Goal: Find specific page/section: Find specific page/section

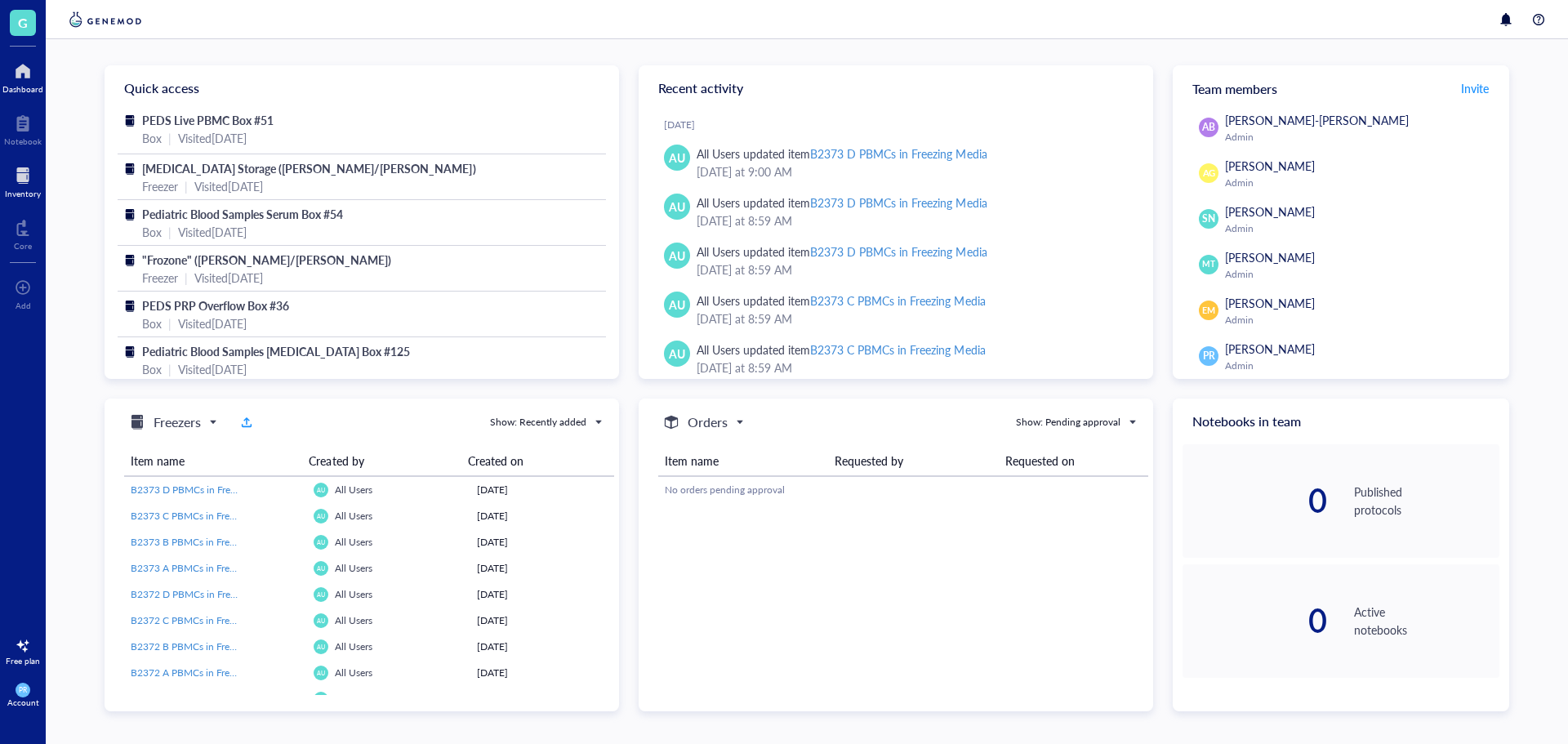
click at [27, 181] on div at bounding box center [22, 176] width 36 height 26
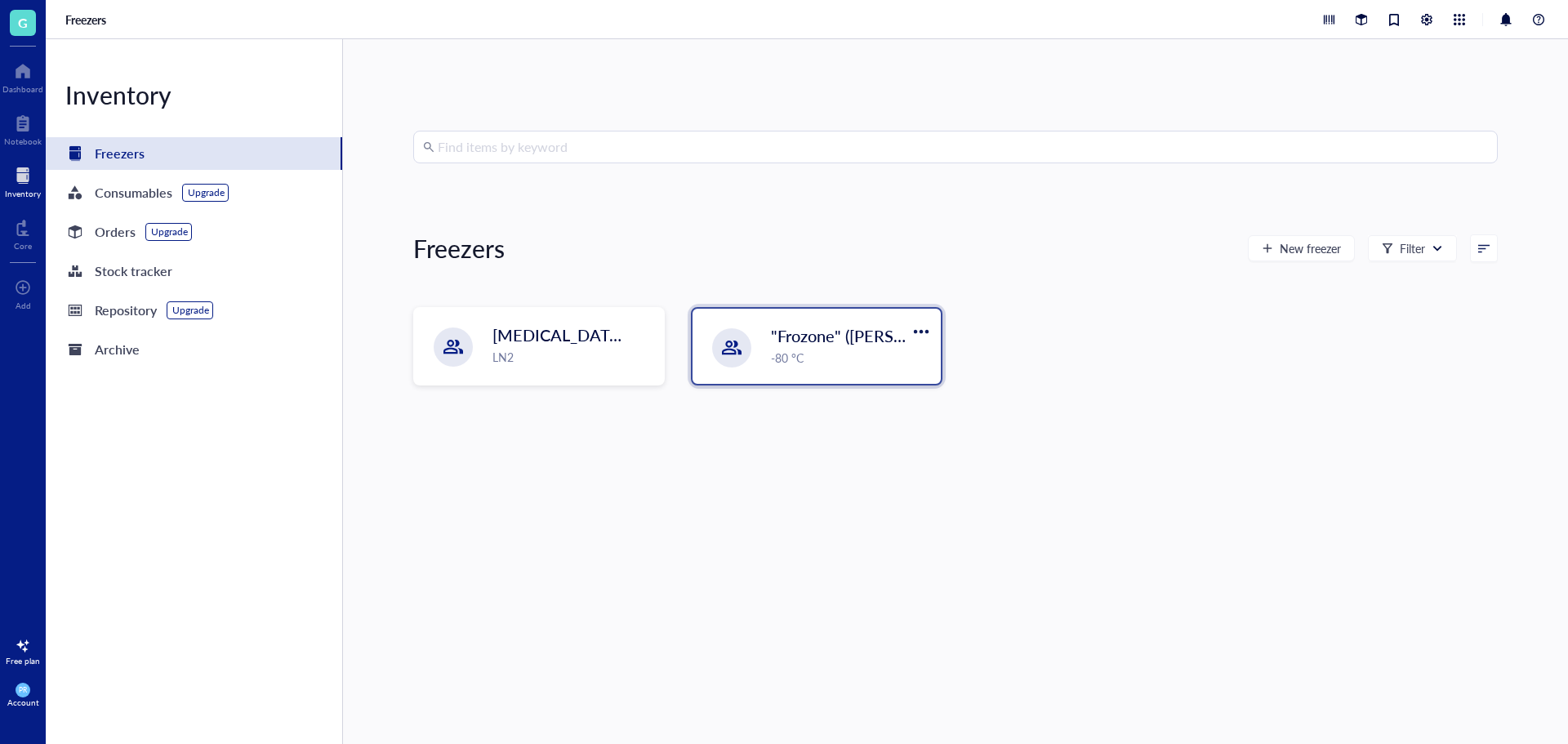
click at [799, 349] on div "-80 °C" at bounding box center [851, 357] width 160 height 18
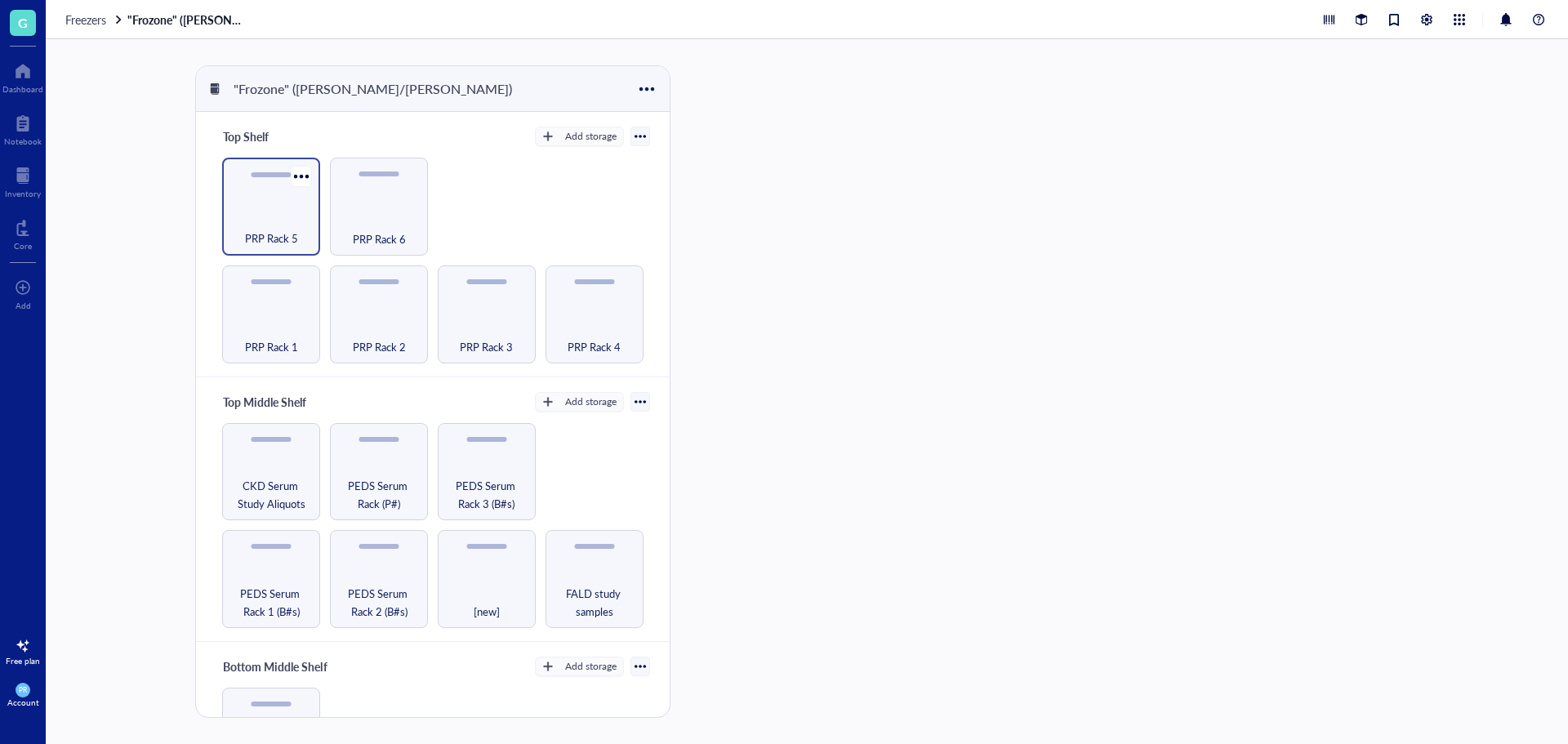
click at [264, 229] on span "PRP Rack 5" at bounding box center [271, 238] width 53 height 18
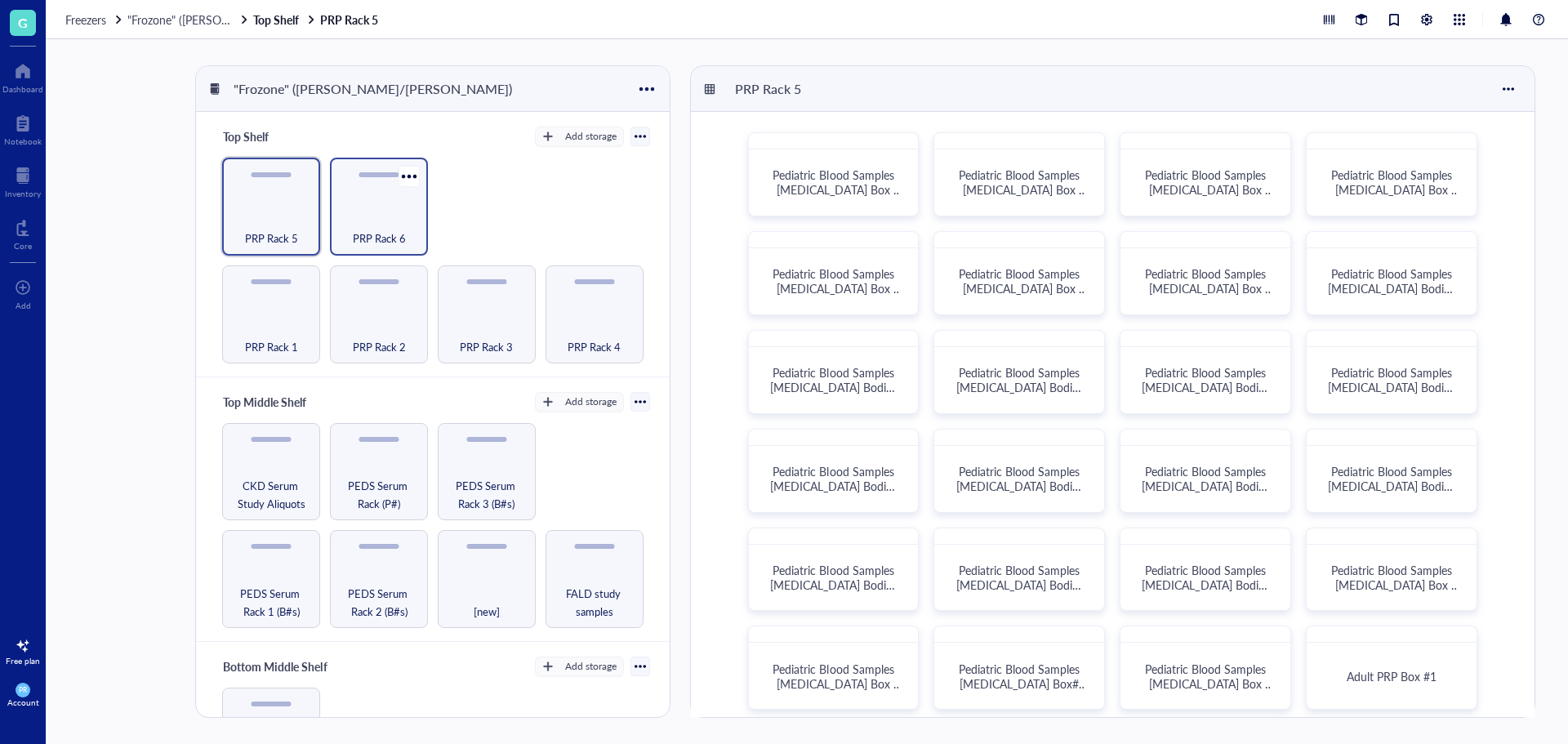
click at [342, 220] on div "PRP Rack 6" at bounding box center [379, 229] width 81 height 36
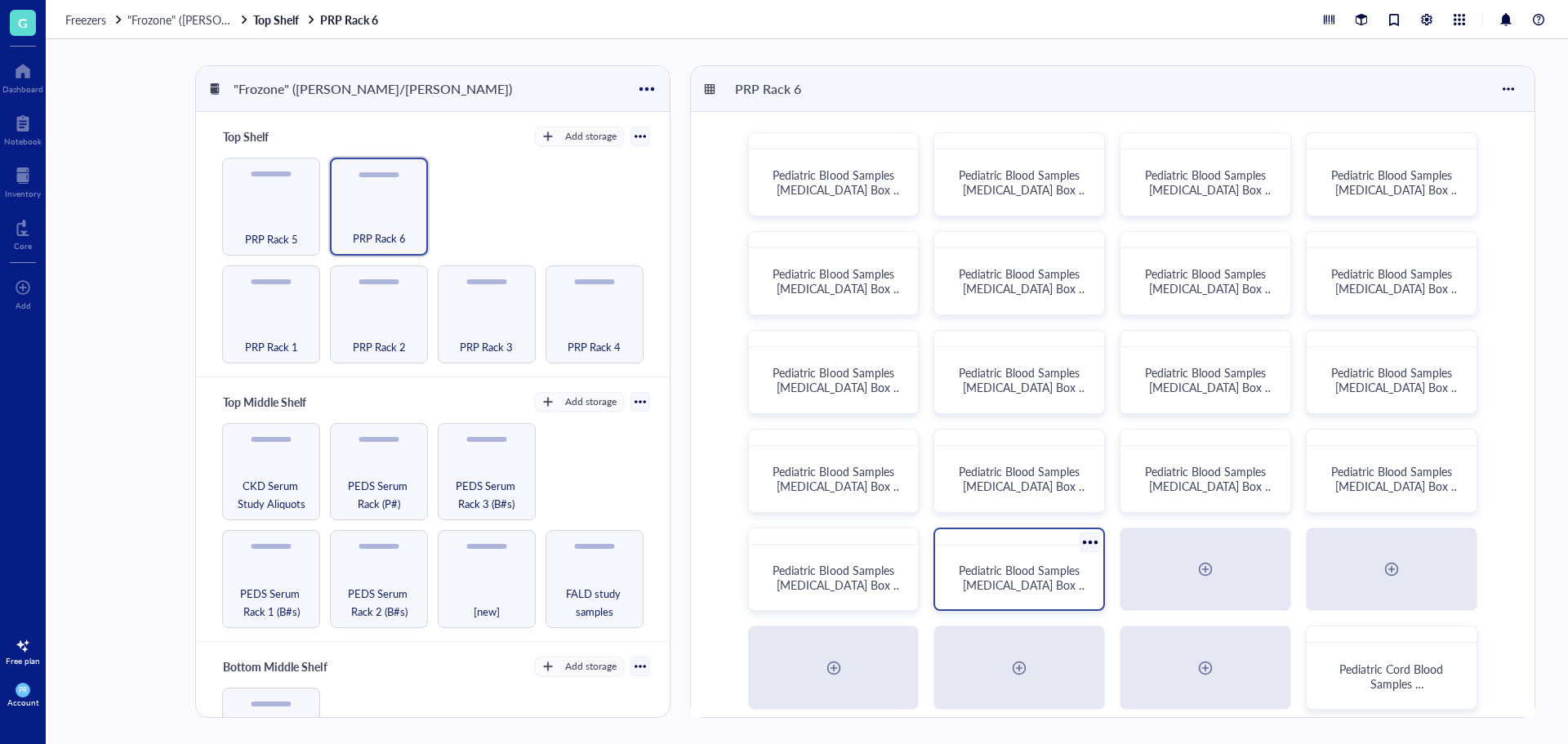
click at [1066, 575] on span "Pediatric Blood Samples [MEDICAL_DATA] Box #137" at bounding box center [1023, 584] width 129 height 45
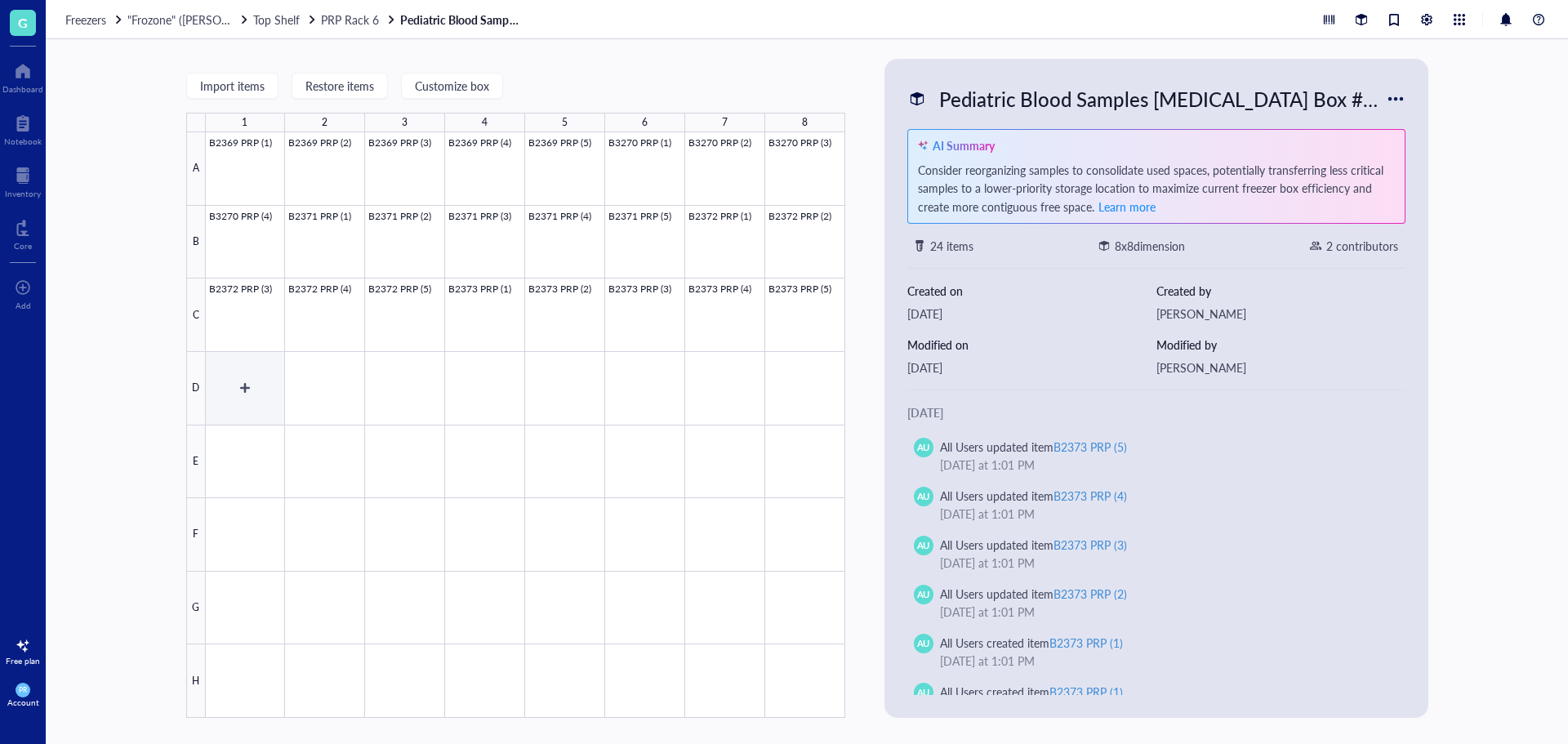
click at [233, 368] on div at bounding box center [526, 424] width 640 height 585
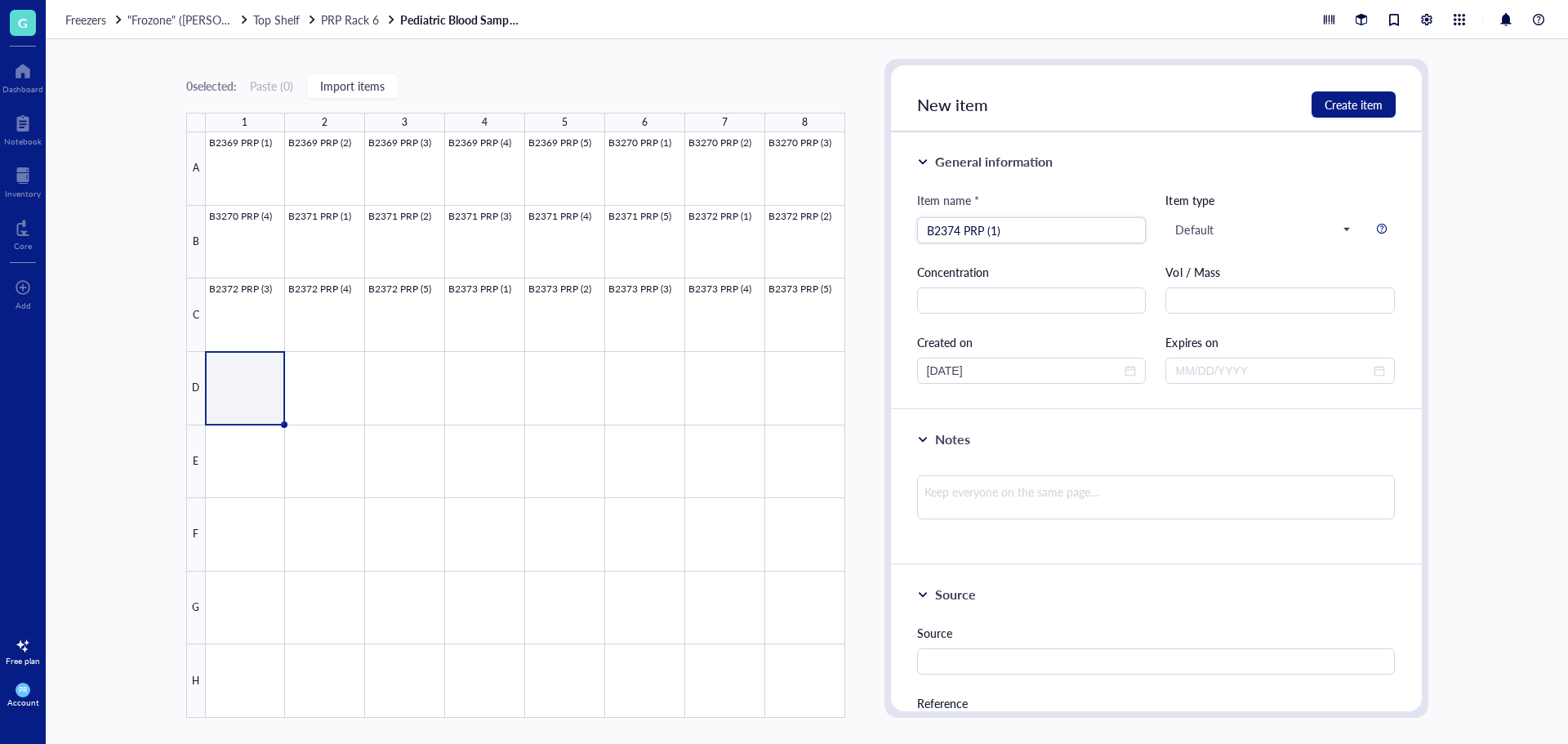
type input "B2374 PRP (1)"
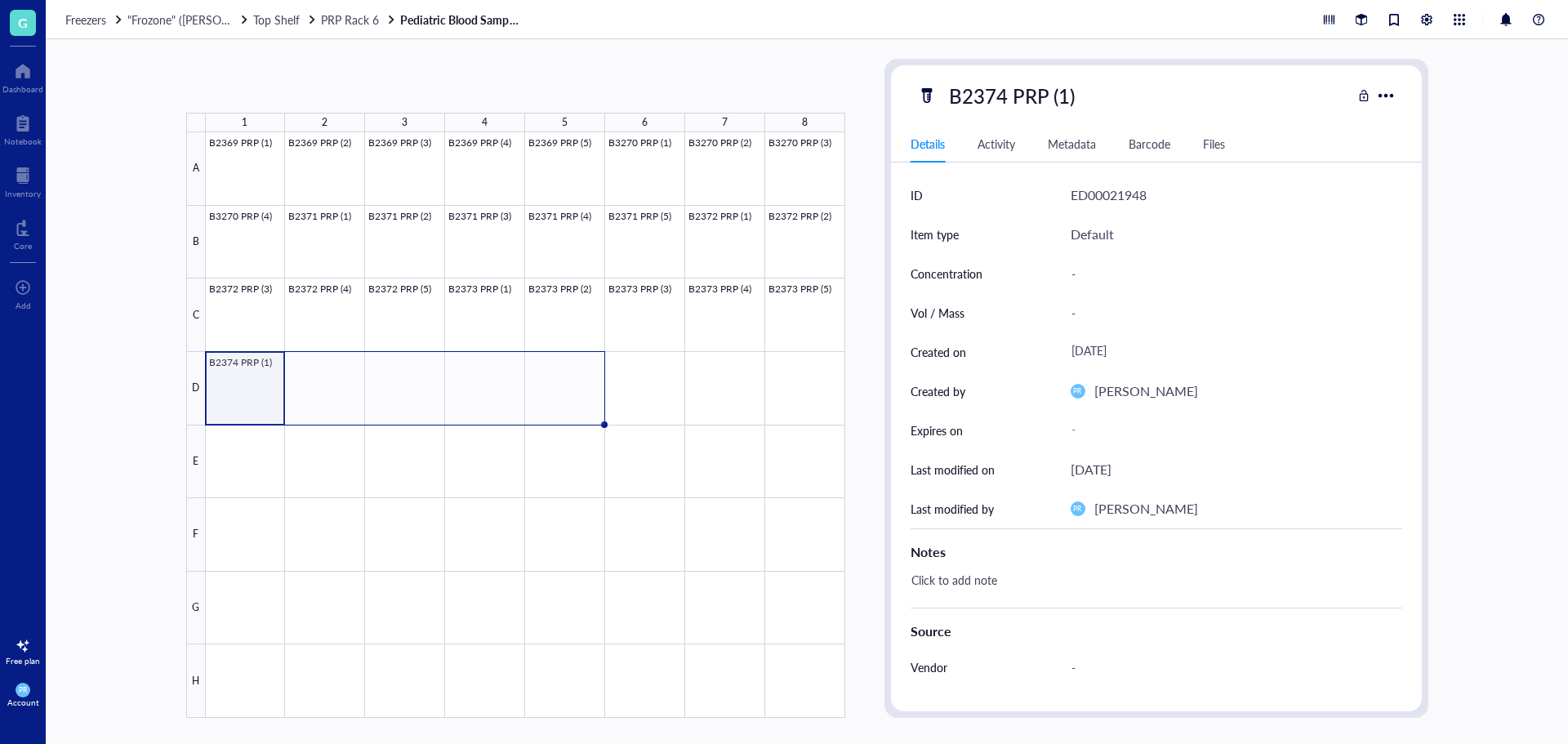
drag, startPoint x: 284, startPoint y: 421, endPoint x: 544, endPoint y: 412, distance: 260.2
click at [0, 0] on div "B2369 PRP (1) B2369 PRP (2) B2369 PRP (3) B2369 PRP (4) B2369 PRP (5) B3270 PRP…" at bounding box center [0, 0] width 0 height 0
drag, startPoint x: 603, startPoint y: 423, endPoint x: 642, endPoint y: 419, distance: 39.2
click at [0, 0] on div "B2369 PRP (1) B2369 PRP (2) B2369 PRP (3) B2369 PRP (4) B2369 PRP (5) B3270 PRP…" at bounding box center [0, 0] width 0 height 0
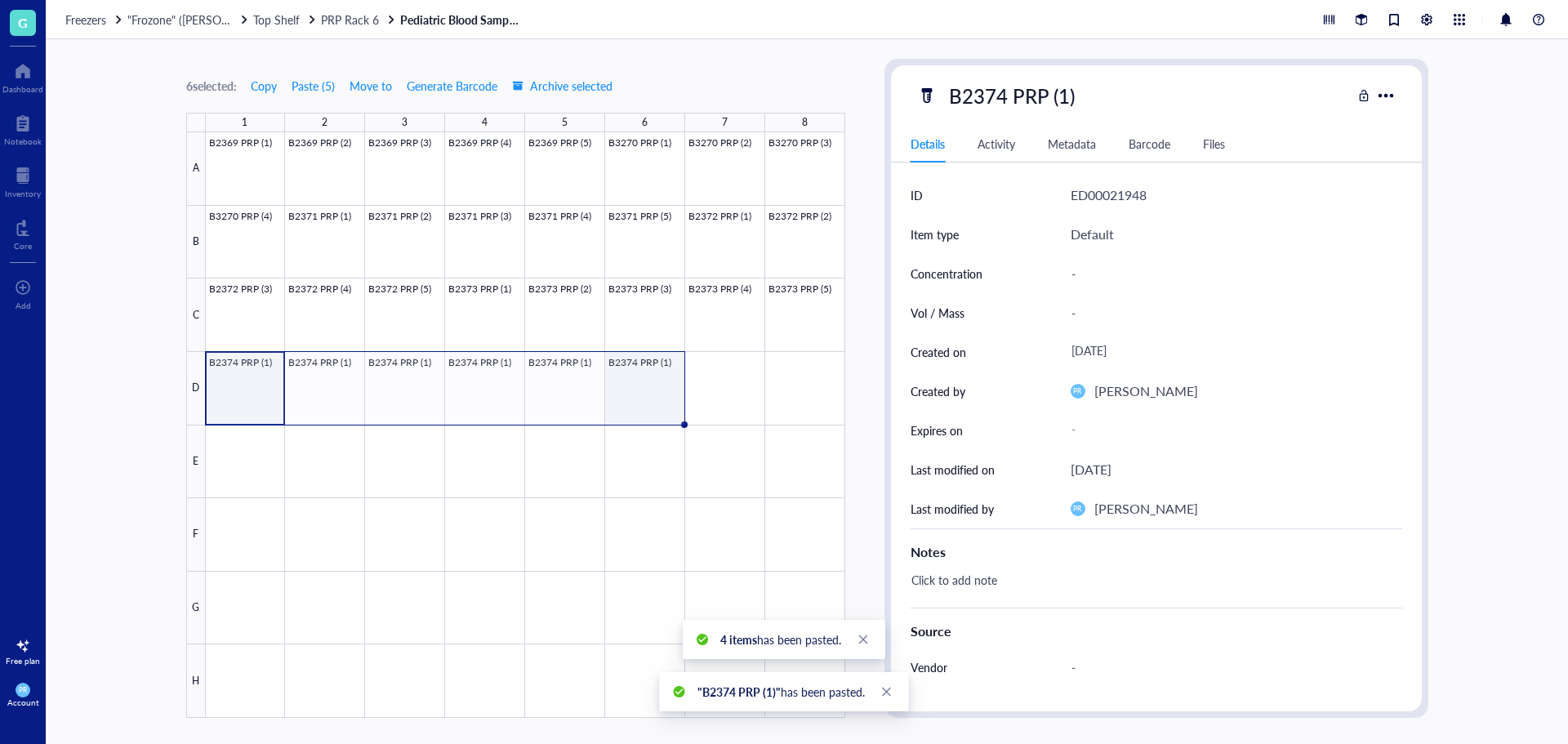
click at [649, 369] on div at bounding box center [526, 424] width 640 height 585
click at [1007, 95] on div "B2374 PRP (1)" at bounding box center [1012, 95] width 141 height 34
click at [1007, 95] on input "B2374 PRP (1)" at bounding box center [1029, 95] width 172 height 32
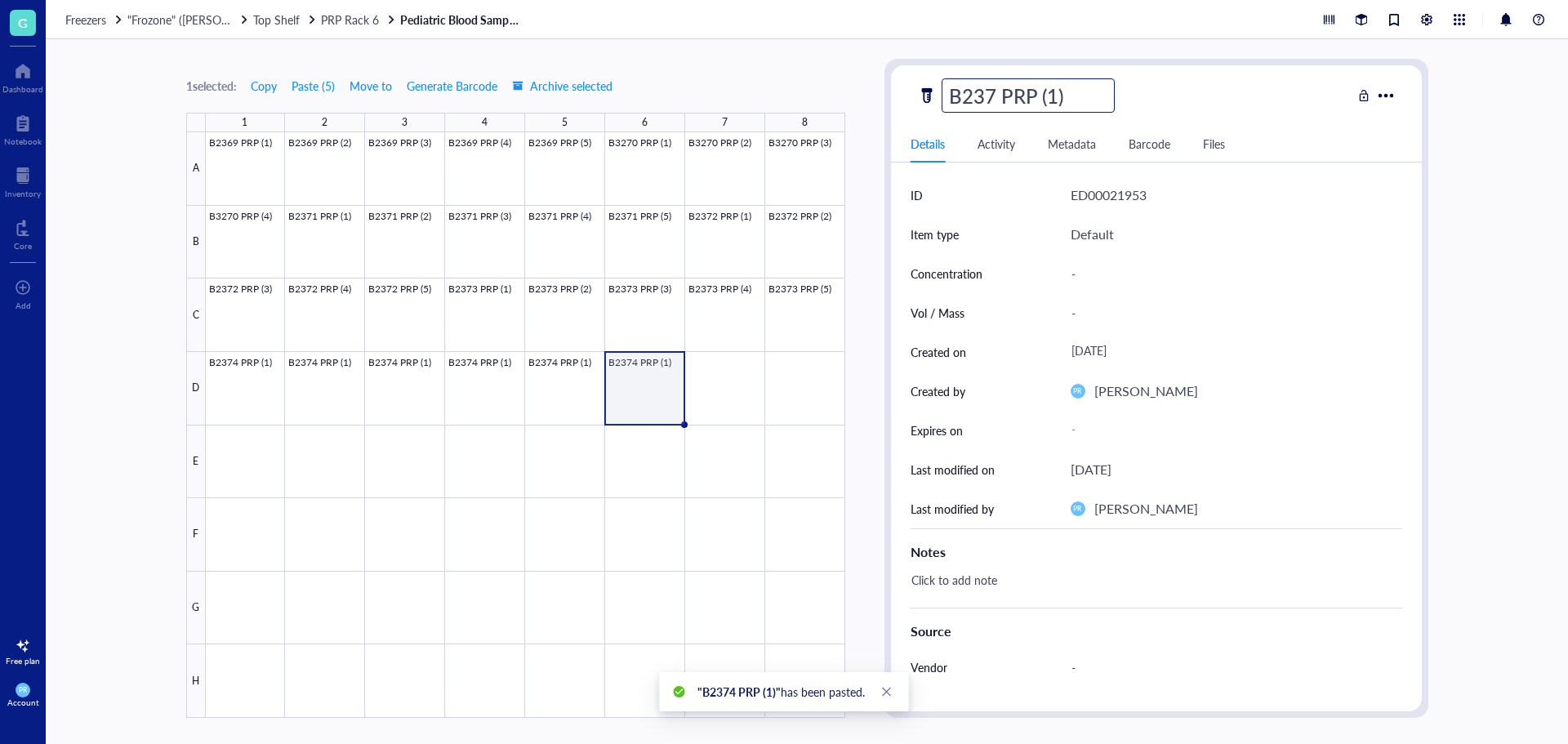
type input "B2375 PRP (1)"
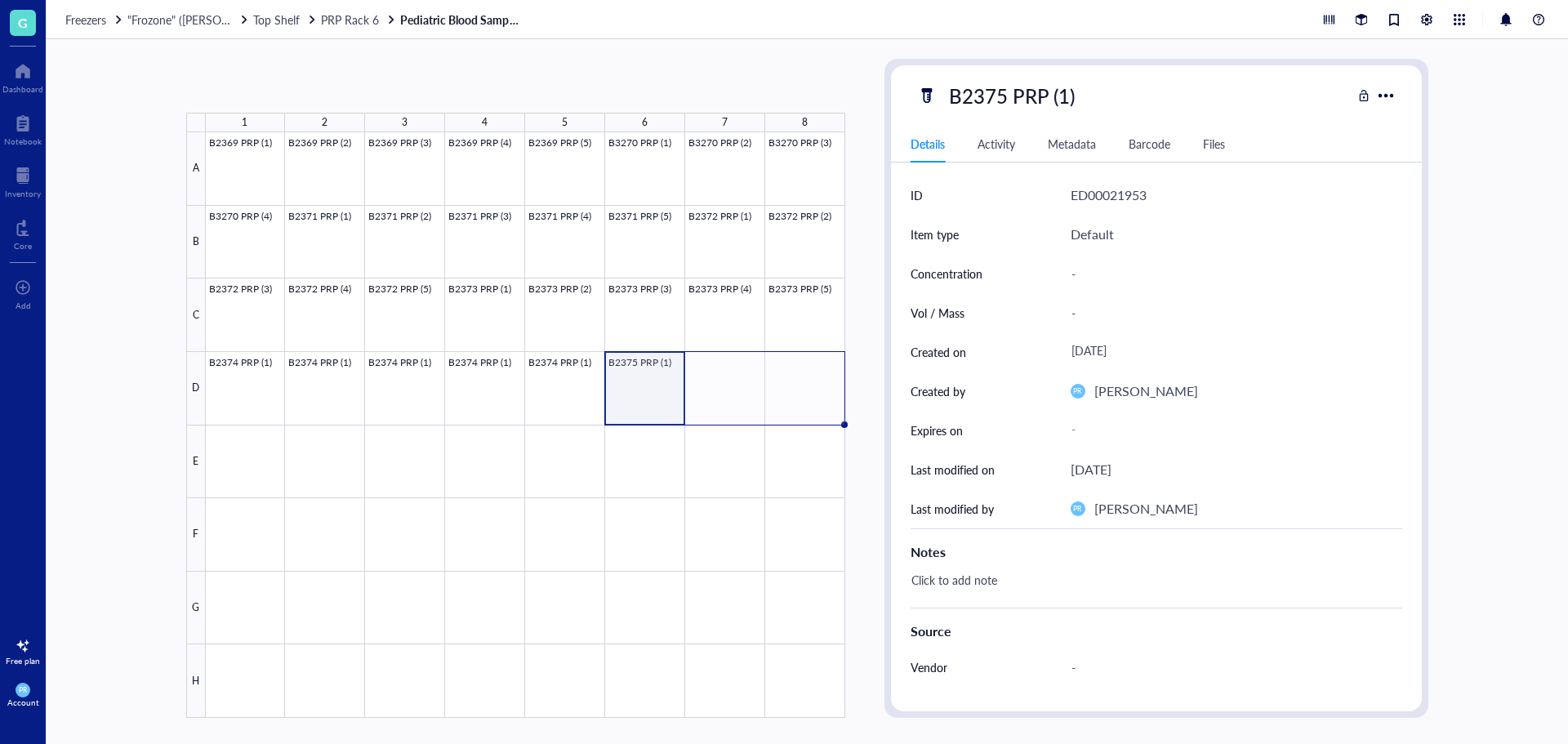
drag, startPoint x: 684, startPoint y: 426, endPoint x: 790, endPoint y: 413, distance: 106.8
click at [0, 0] on div "B2369 PRP (1) B2369 PRP (2) B2369 PRP (3) B2369 PRP (4) B2369 PRP (5) B3270 PRP…" at bounding box center [0, 0] width 0 height 0
click at [1008, 100] on div "B2375 PRP (1)" at bounding box center [1012, 95] width 141 height 34
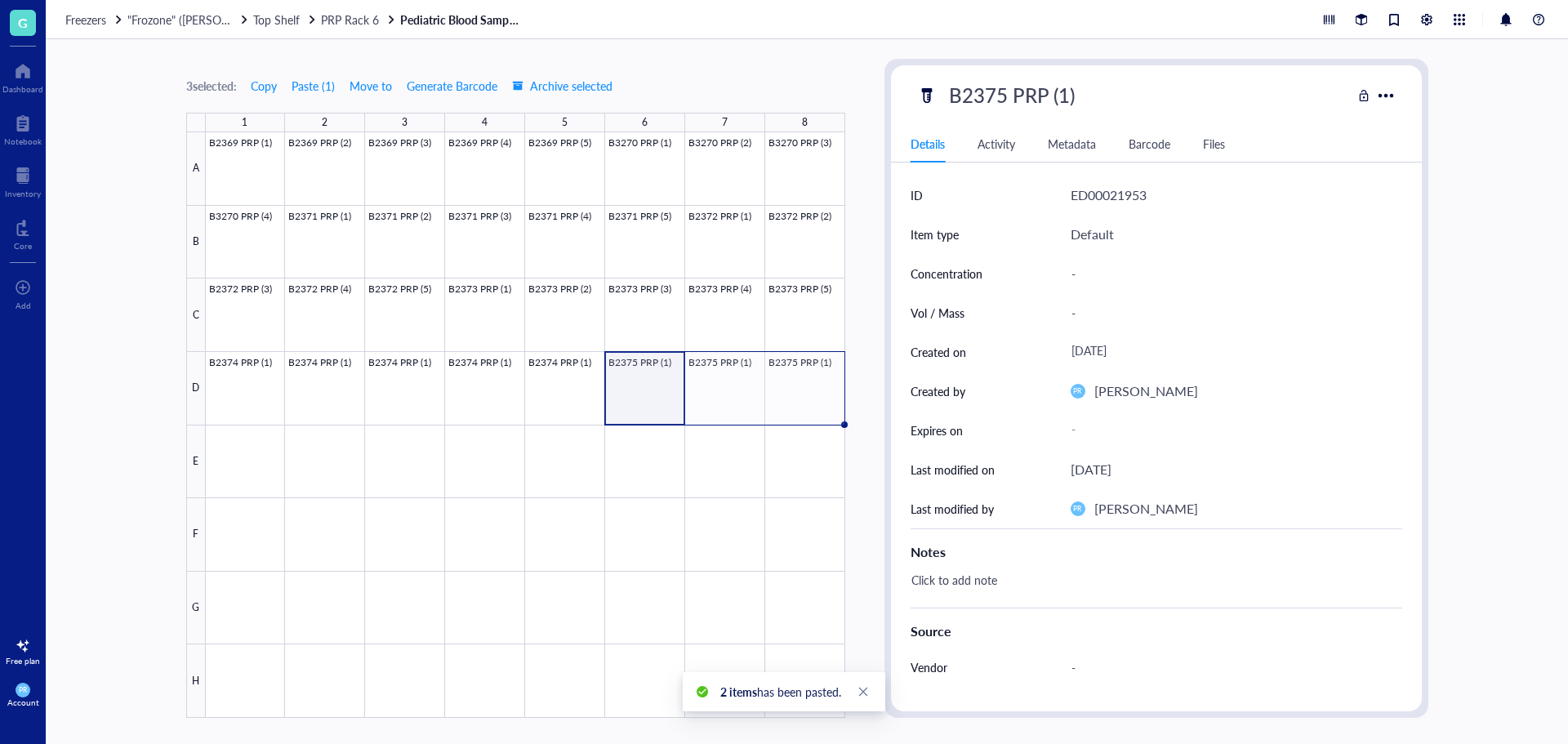
drag, startPoint x: 1111, startPoint y: 94, endPoint x: 668, endPoint y: 128, distance: 444.3
click at [668, 128] on div "3 selected: Copy Paste ( 1 ) Move to Generate Barcode Archive selected 1 2 3 4 …" at bounding box center [806, 391] width 1523 height 704
click at [220, 469] on div at bounding box center [526, 424] width 640 height 585
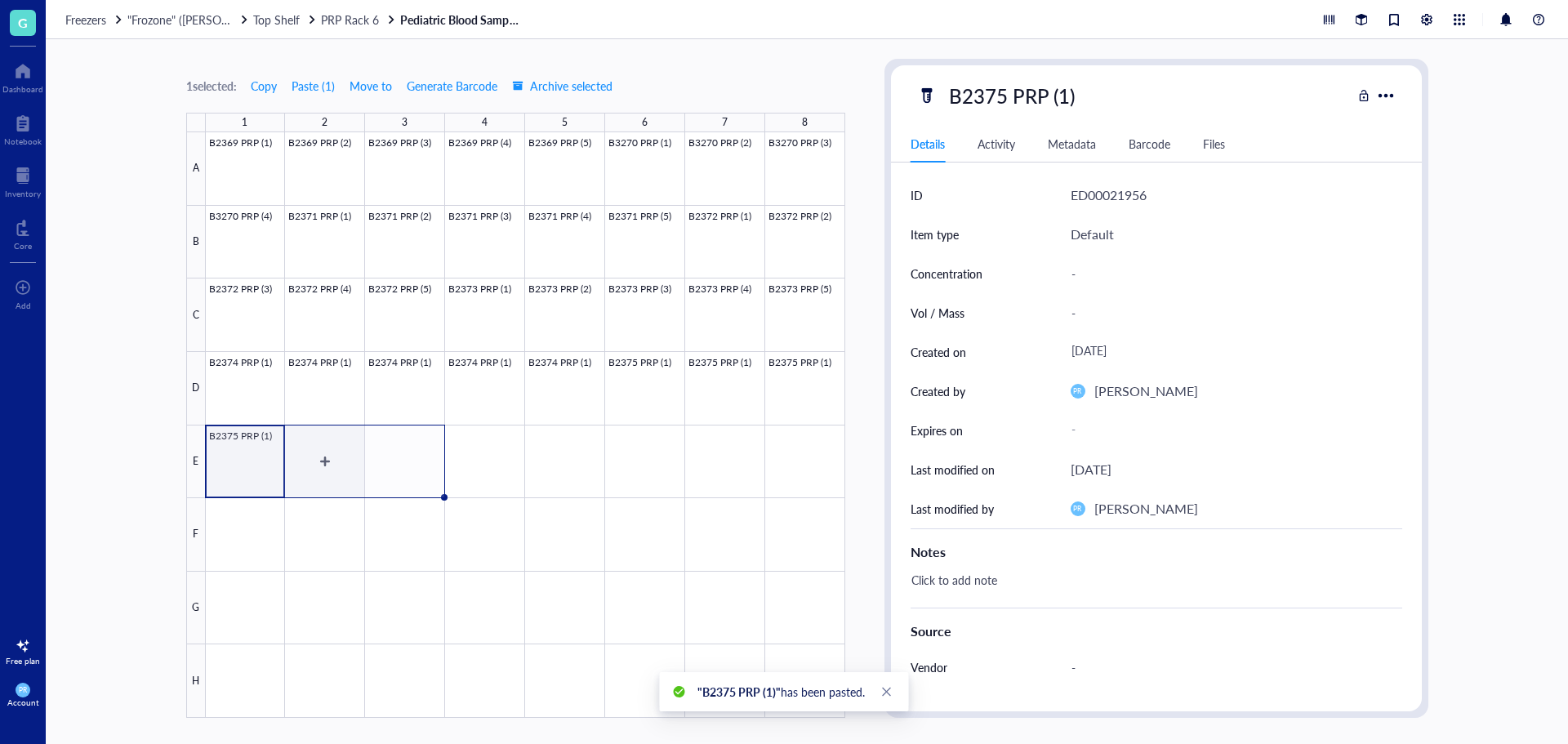
click at [306, 461] on div at bounding box center [526, 424] width 640 height 585
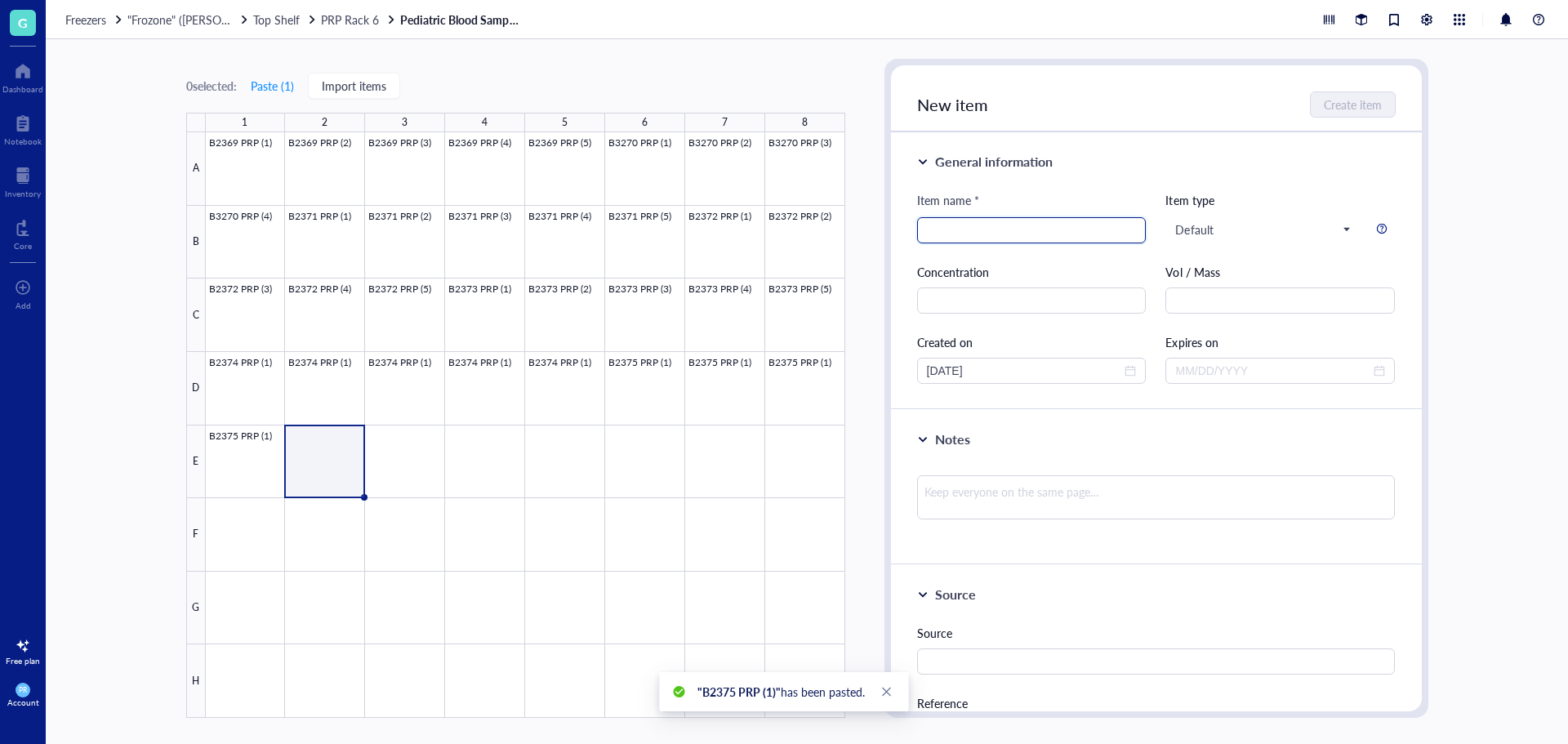
click at [978, 237] on input "search" at bounding box center [1032, 230] width 210 height 25
paste input "B2375 PRP (1)"
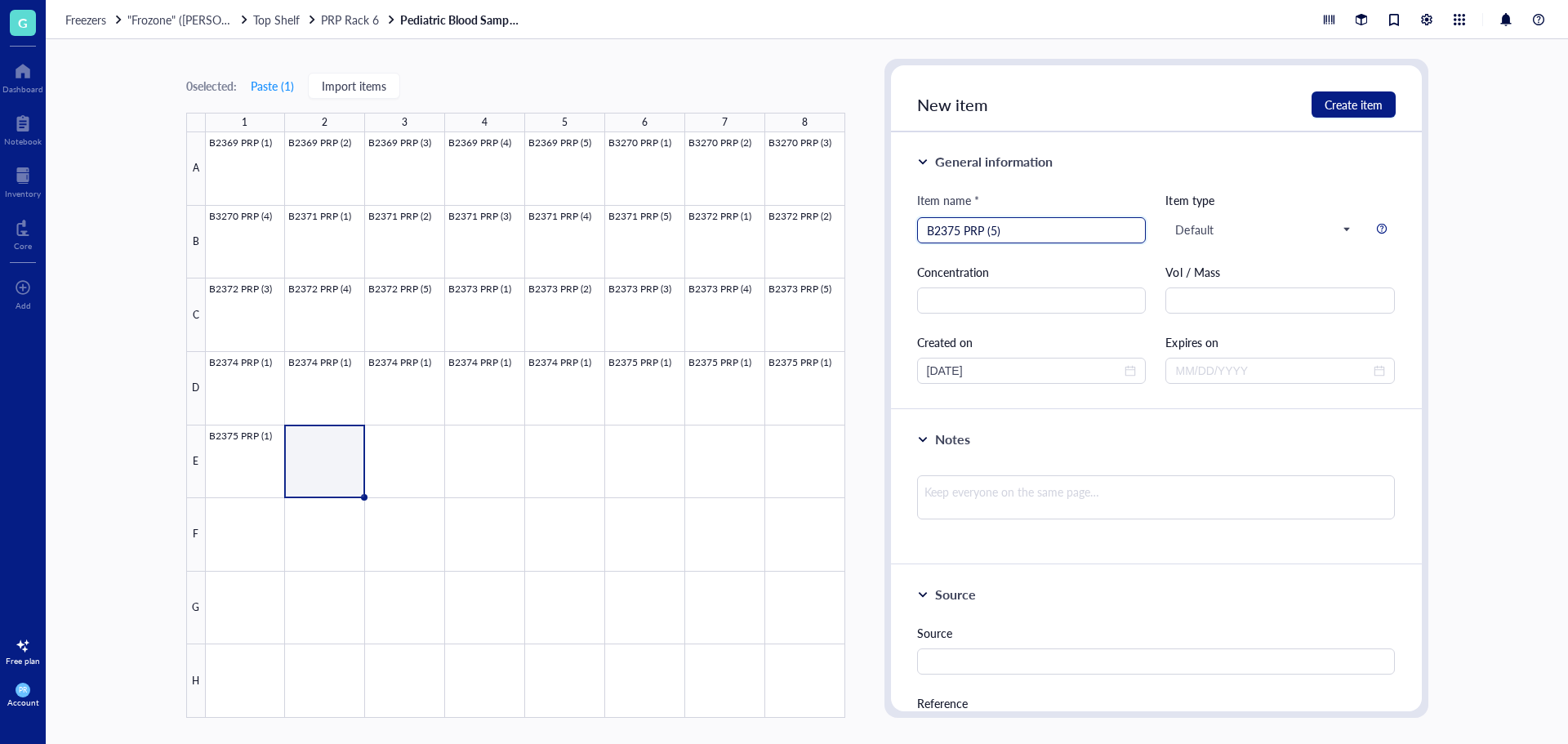
type input "B2375 PRP (5)"
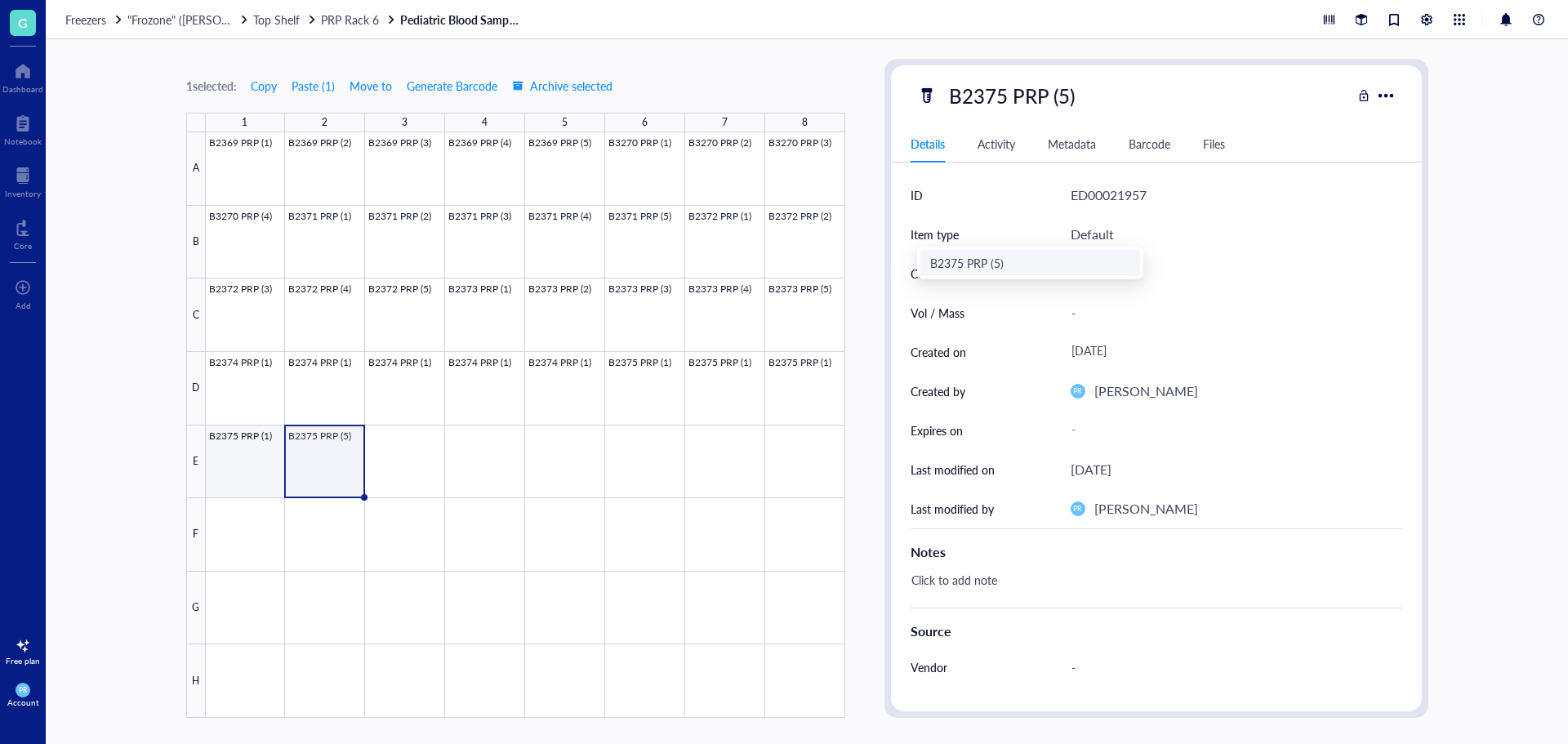
click at [249, 460] on div at bounding box center [526, 424] width 640 height 585
click at [1061, 101] on div "B2375 PRP (1)" at bounding box center [1012, 95] width 141 height 34
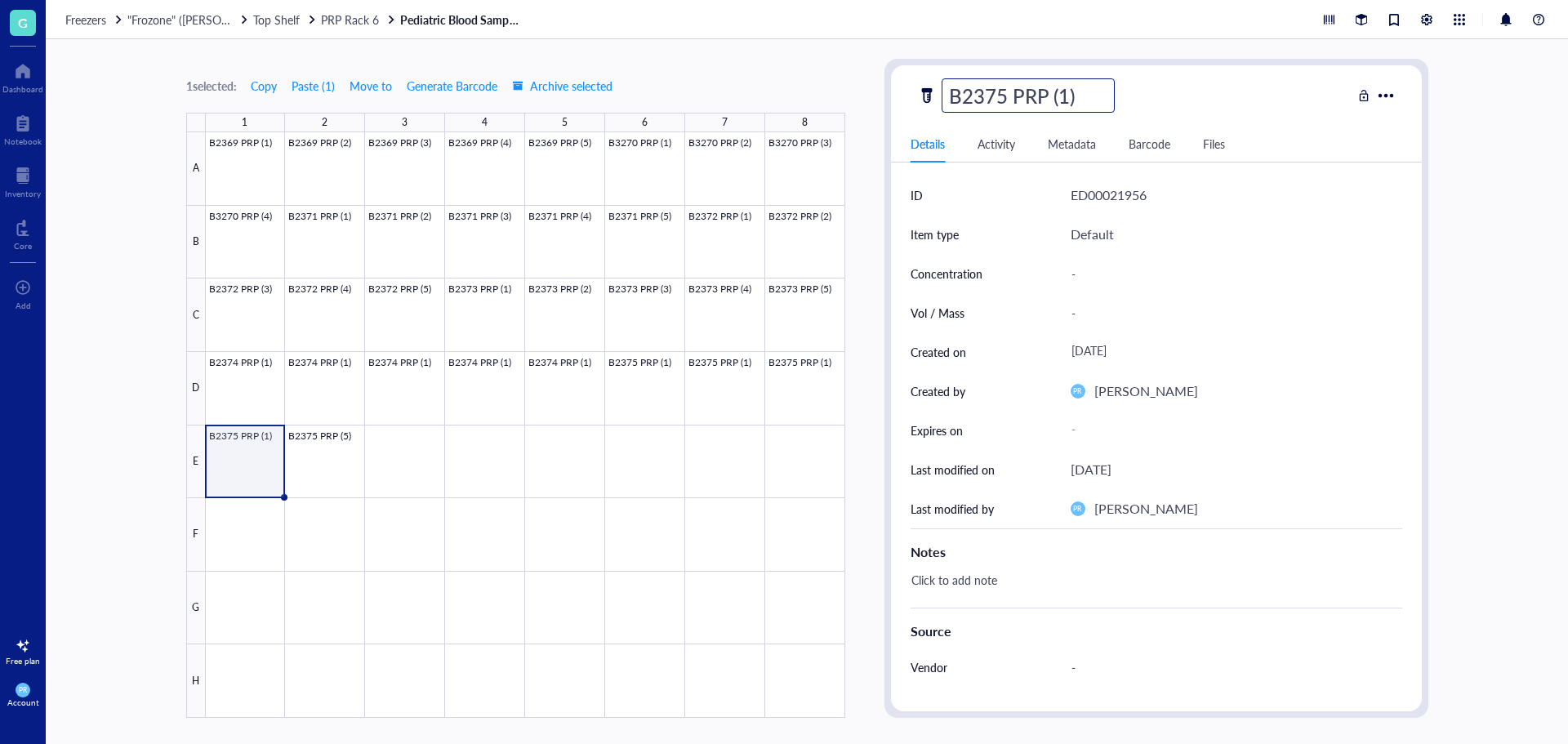
click at [1065, 100] on input "B2375 PRP (1)" at bounding box center [1029, 95] width 172 height 32
type input "B2375 PRP (4)"
click at [807, 375] on div at bounding box center [526, 424] width 640 height 585
click at [824, 394] on div at bounding box center [526, 424] width 640 height 585
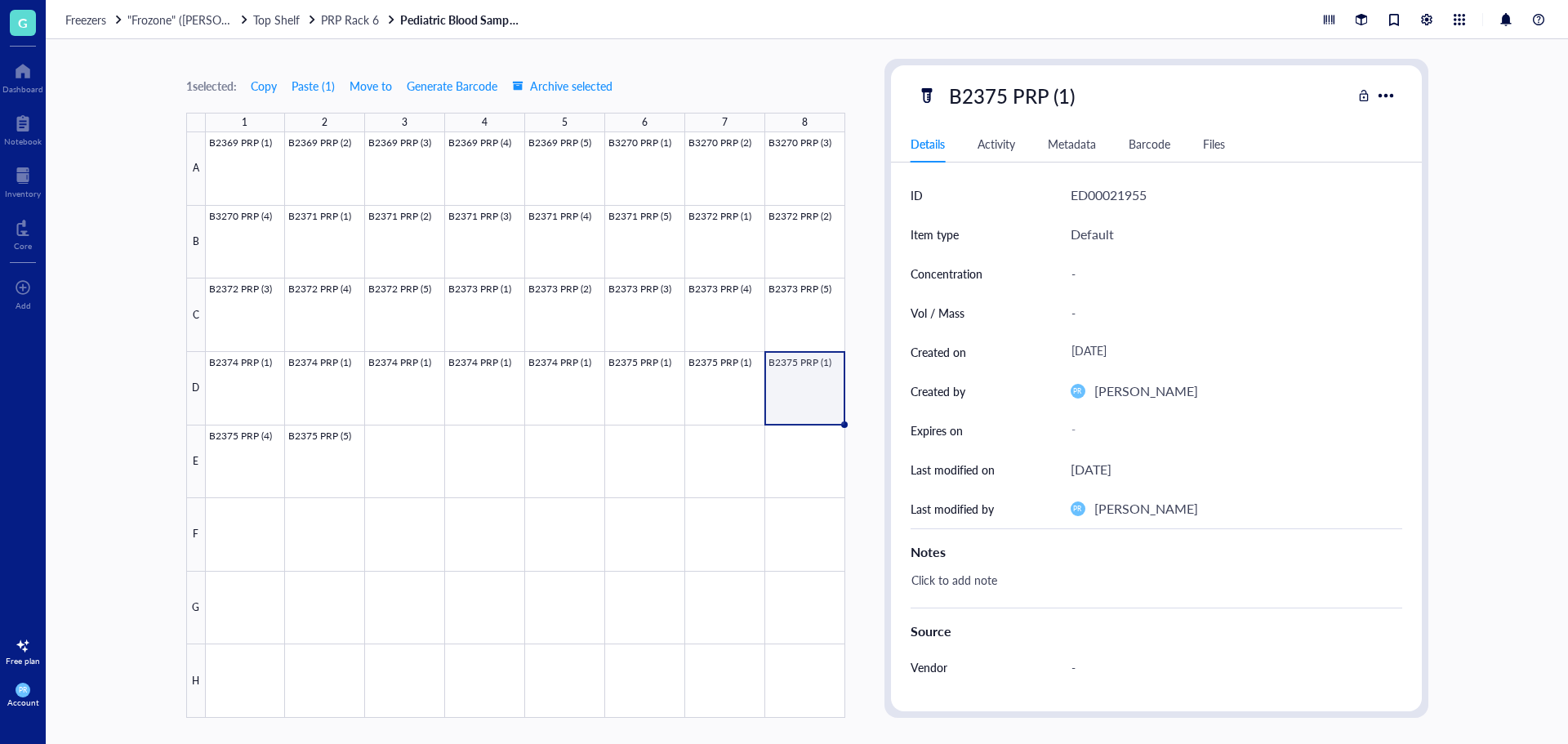
click at [1062, 91] on div "B2375 PRP (1)" at bounding box center [1012, 95] width 141 height 34
click at [1067, 92] on input "B2375 PRP (1)" at bounding box center [1029, 95] width 172 height 32
type input "B2375 PRP (3)"
click at [681, 389] on div at bounding box center [526, 424] width 640 height 585
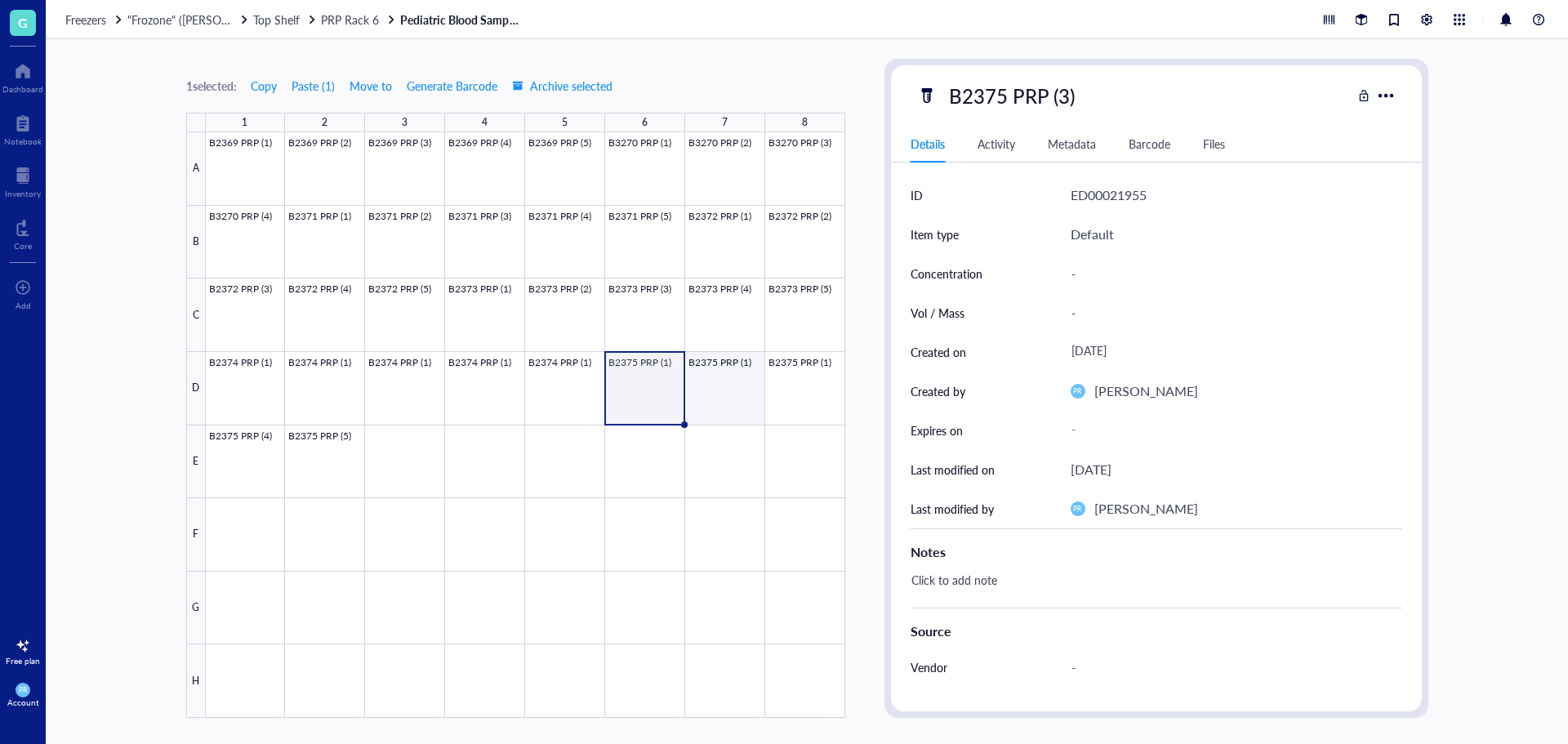
click at [698, 384] on div at bounding box center [526, 424] width 640 height 585
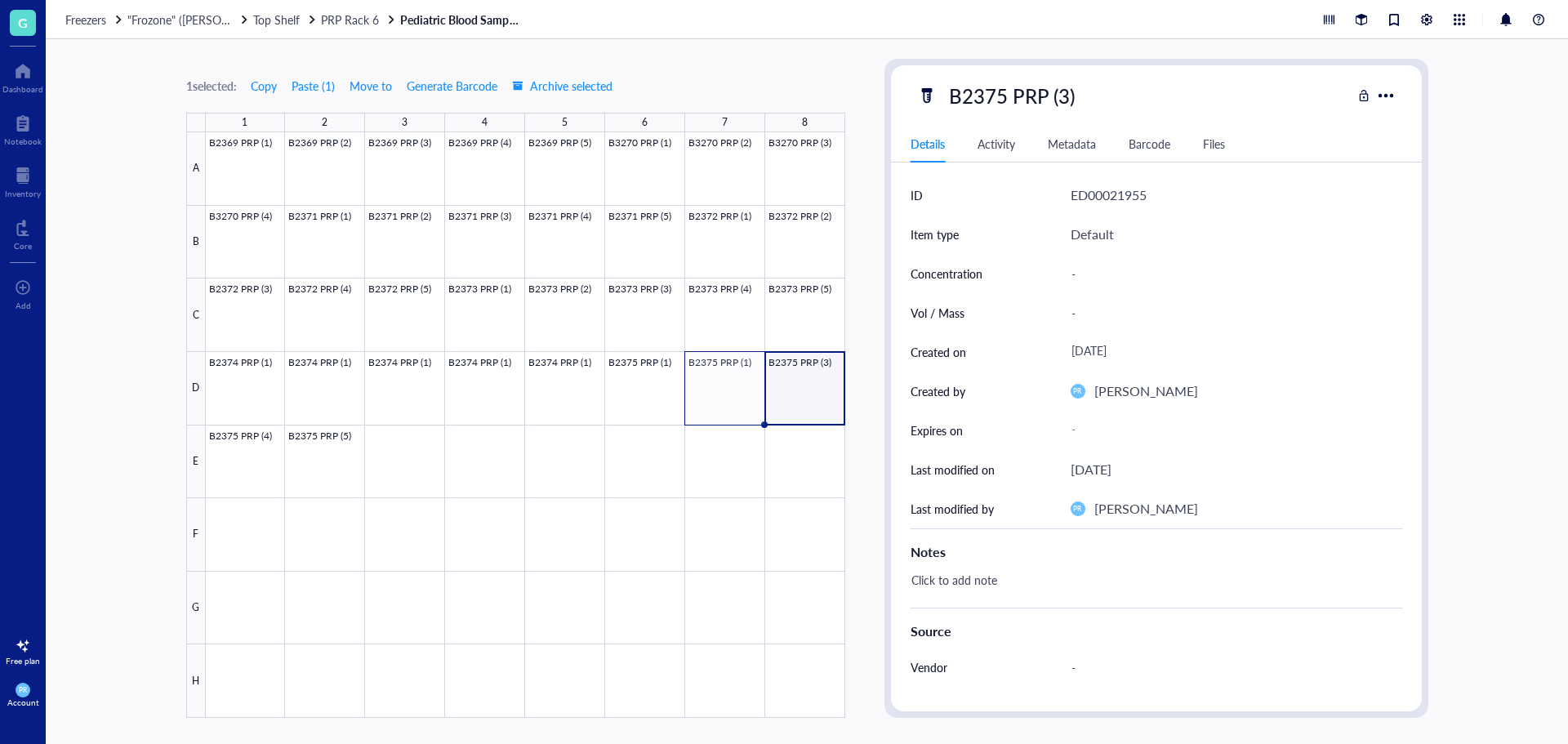
click at [791, 387] on div at bounding box center [526, 424] width 640 height 585
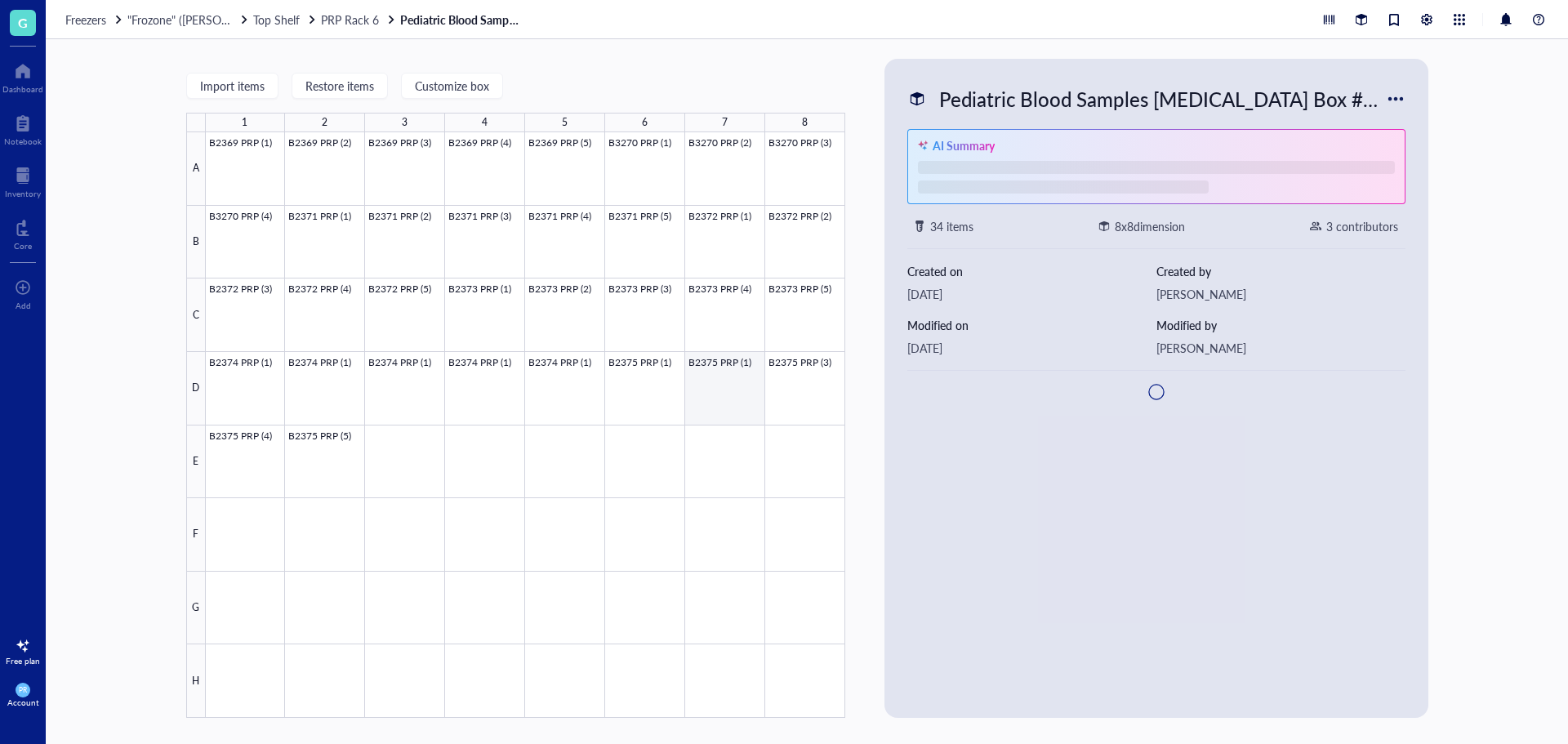
click at [743, 389] on div at bounding box center [526, 424] width 640 height 585
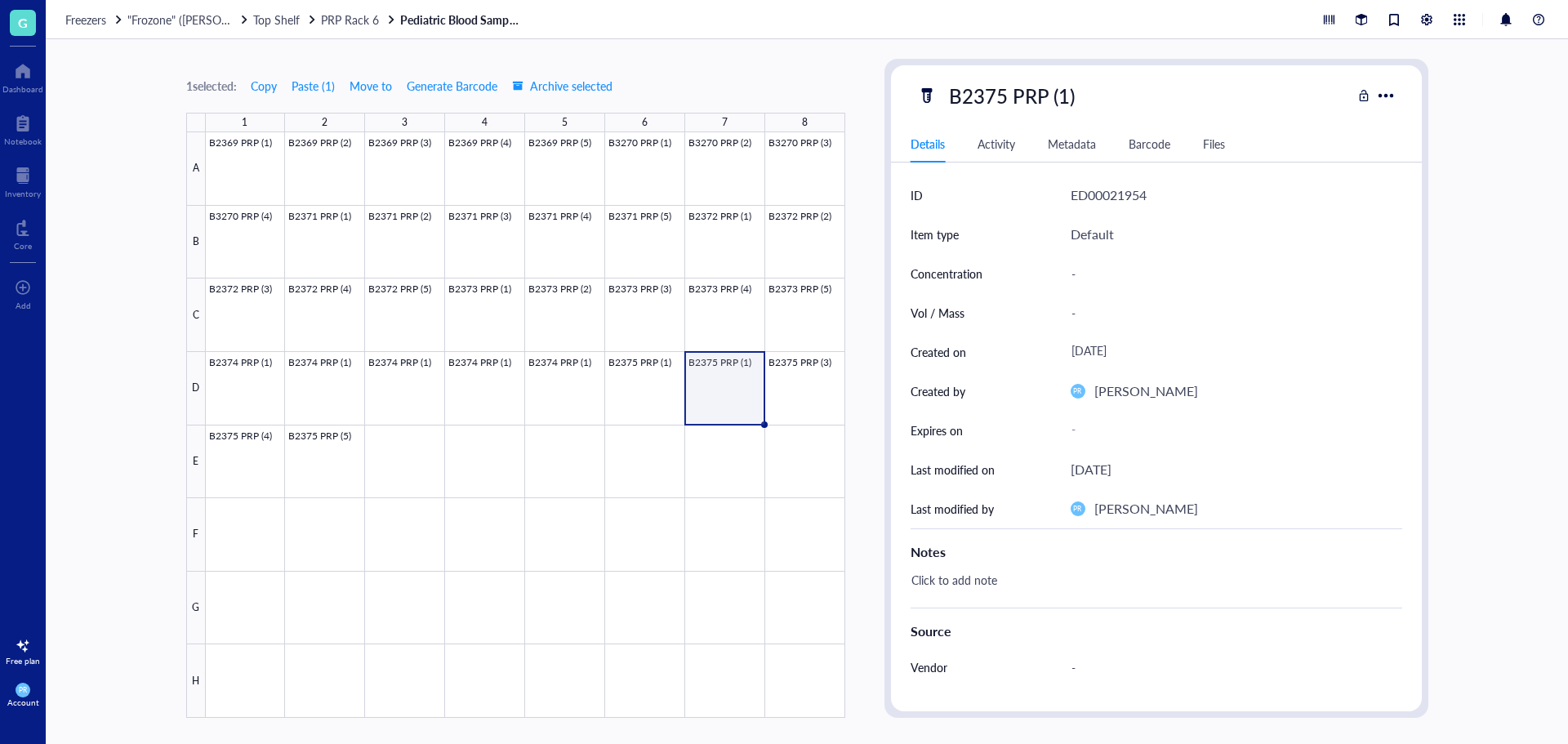
click at [1060, 99] on div "B2375 PRP (1)" at bounding box center [1012, 95] width 141 height 34
click at [1061, 95] on input "B2375 PRP (1)" at bounding box center [1029, 95] width 172 height 32
type input "B2375 PRP (2)"
click at [569, 384] on div at bounding box center [526, 424] width 640 height 585
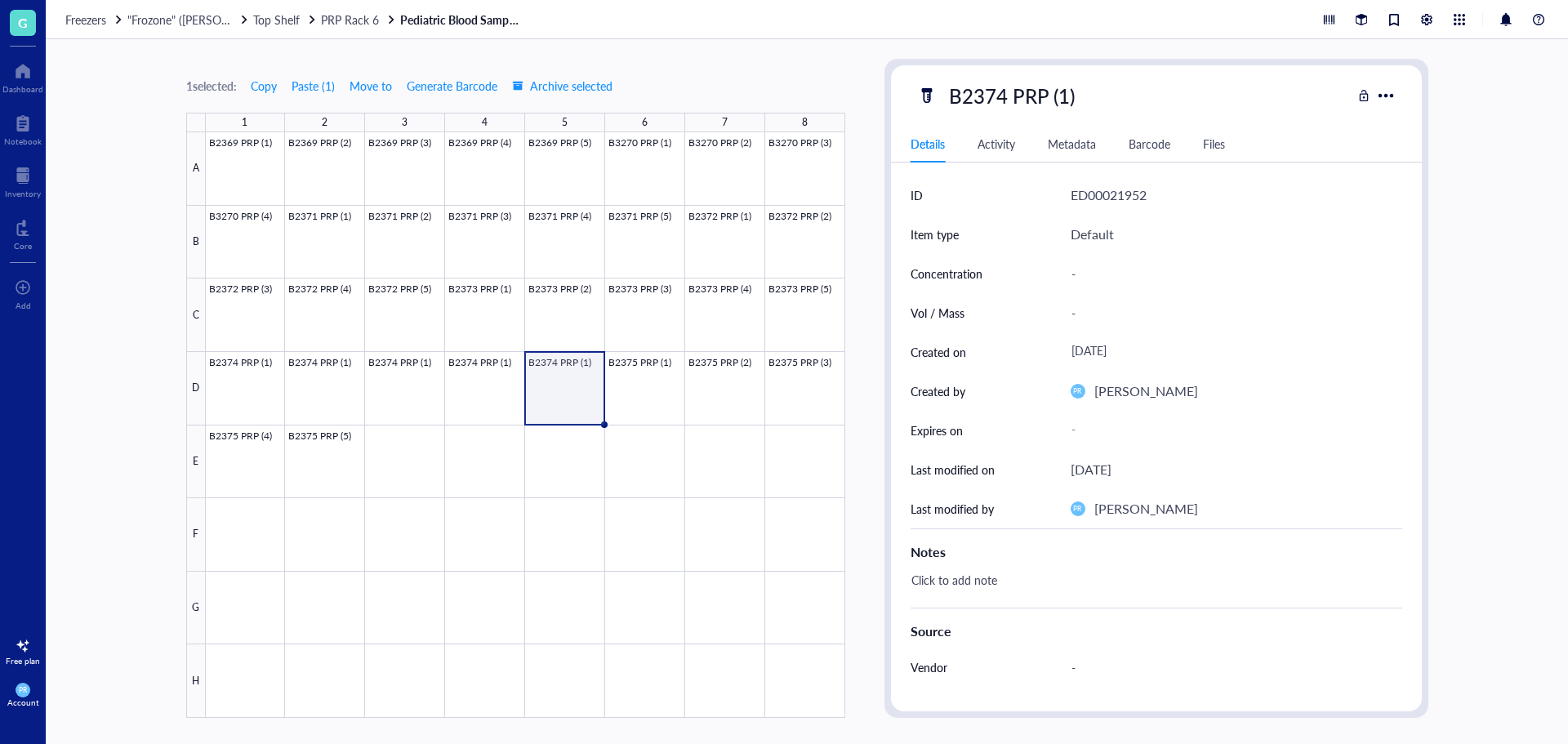
click at [1062, 102] on div "B2374 PRP (1)" at bounding box center [1012, 95] width 141 height 34
click at [1062, 94] on input "B2374 PRP (1)" at bounding box center [1029, 95] width 172 height 32
type input "B2374 PRP (5)"
click at [478, 403] on div at bounding box center [526, 424] width 640 height 585
click at [1067, 94] on div "B2374 PRP (1)" at bounding box center [1012, 95] width 141 height 34
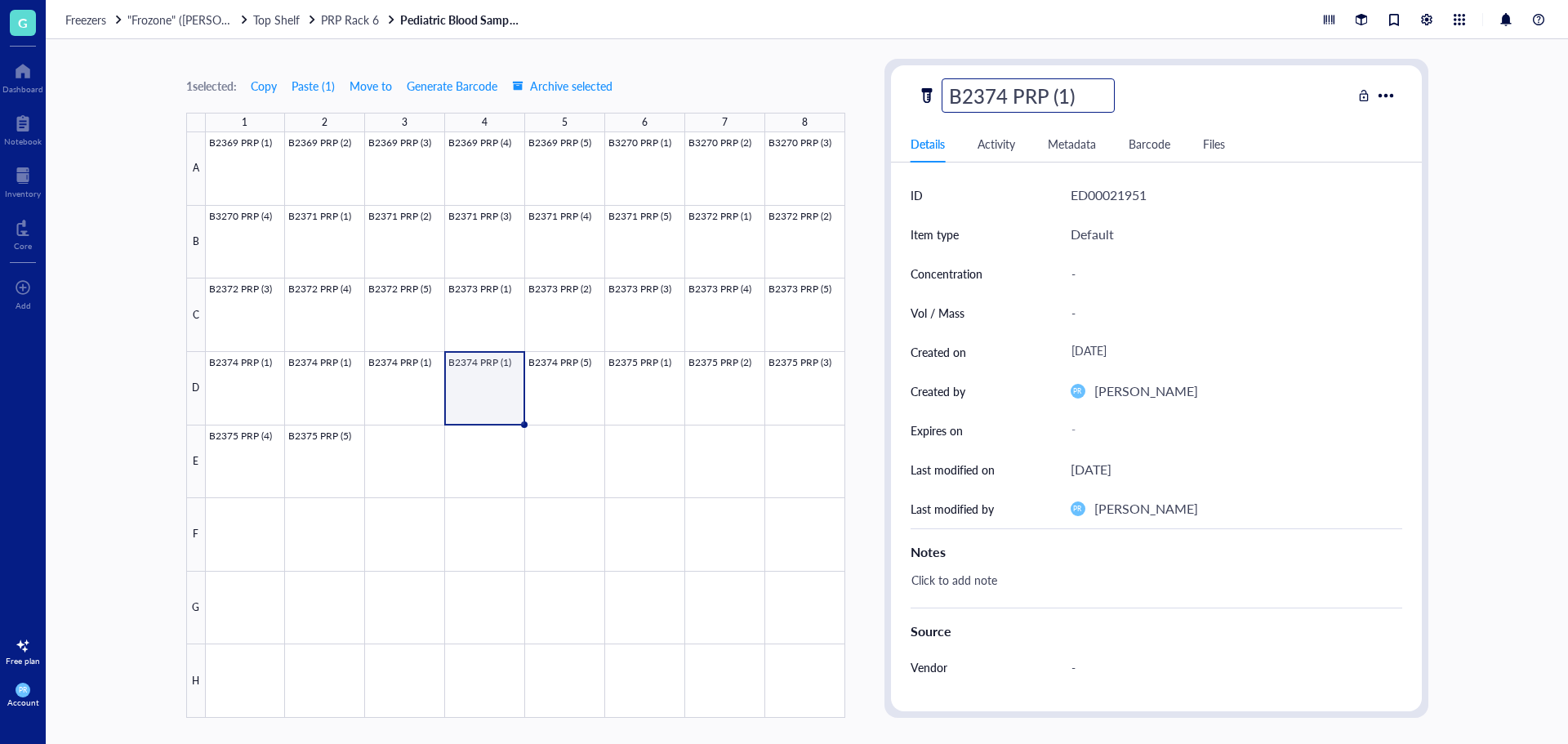
click at [1060, 94] on input "B2374 PRP (1)" at bounding box center [1029, 95] width 172 height 32
type input "B2374 PRP (4)"
click at [404, 399] on div at bounding box center [526, 424] width 640 height 585
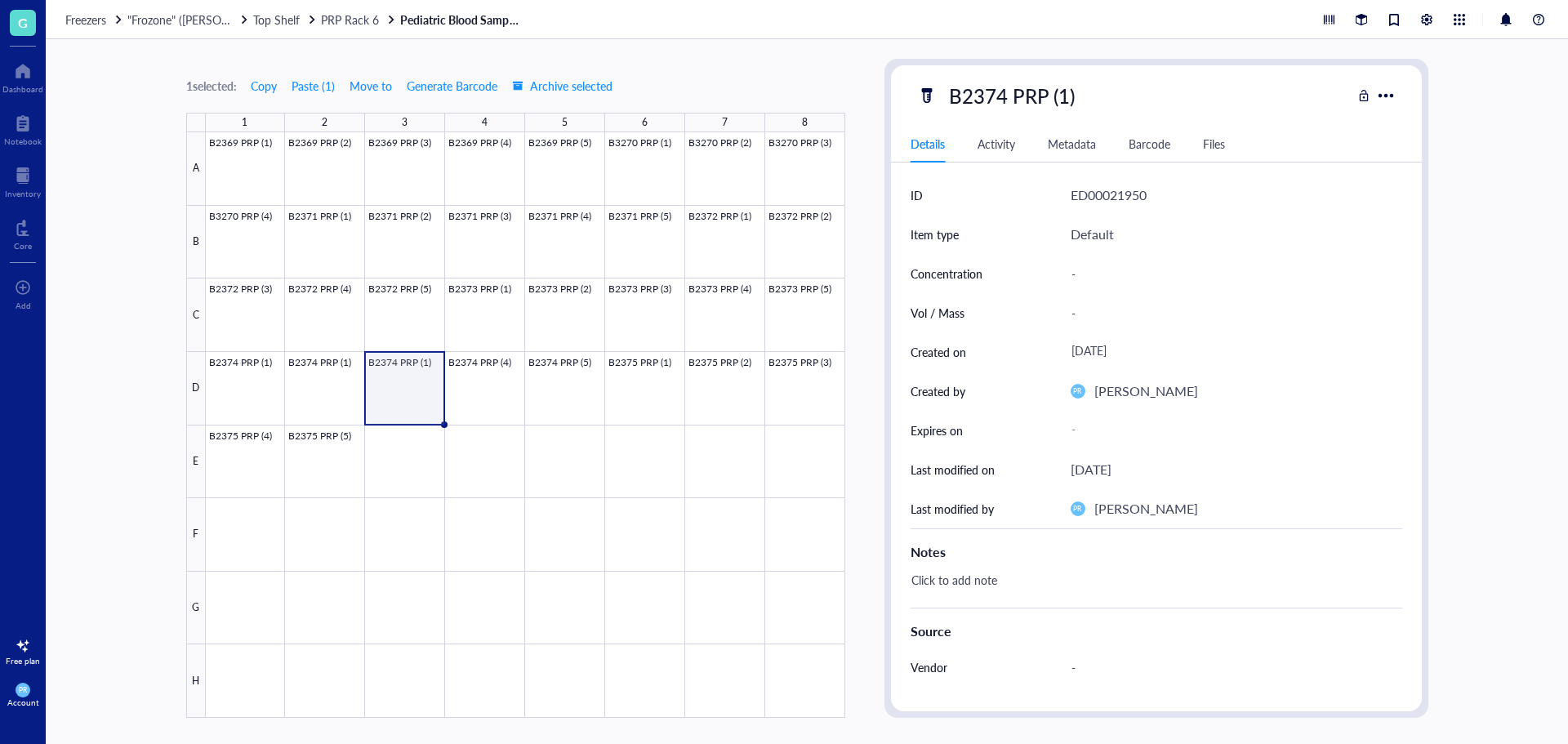
click at [1052, 93] on div "B2374 PRP (1)" at bounding box center [1012, 95] width 141 height 34
drag, startPoint x: 1065, startPoint y: 93, endPoint x: 1055, endPoint y: 92, distance: 10.0
click at [1055, 92] on input "B2374 PRP (1)" at bounding box center [1029, 95] width 172 height 32
type input "B2374 PRP (3)"
click at [340, 361] on div at bounding box center [526, 424] width 640 height 585
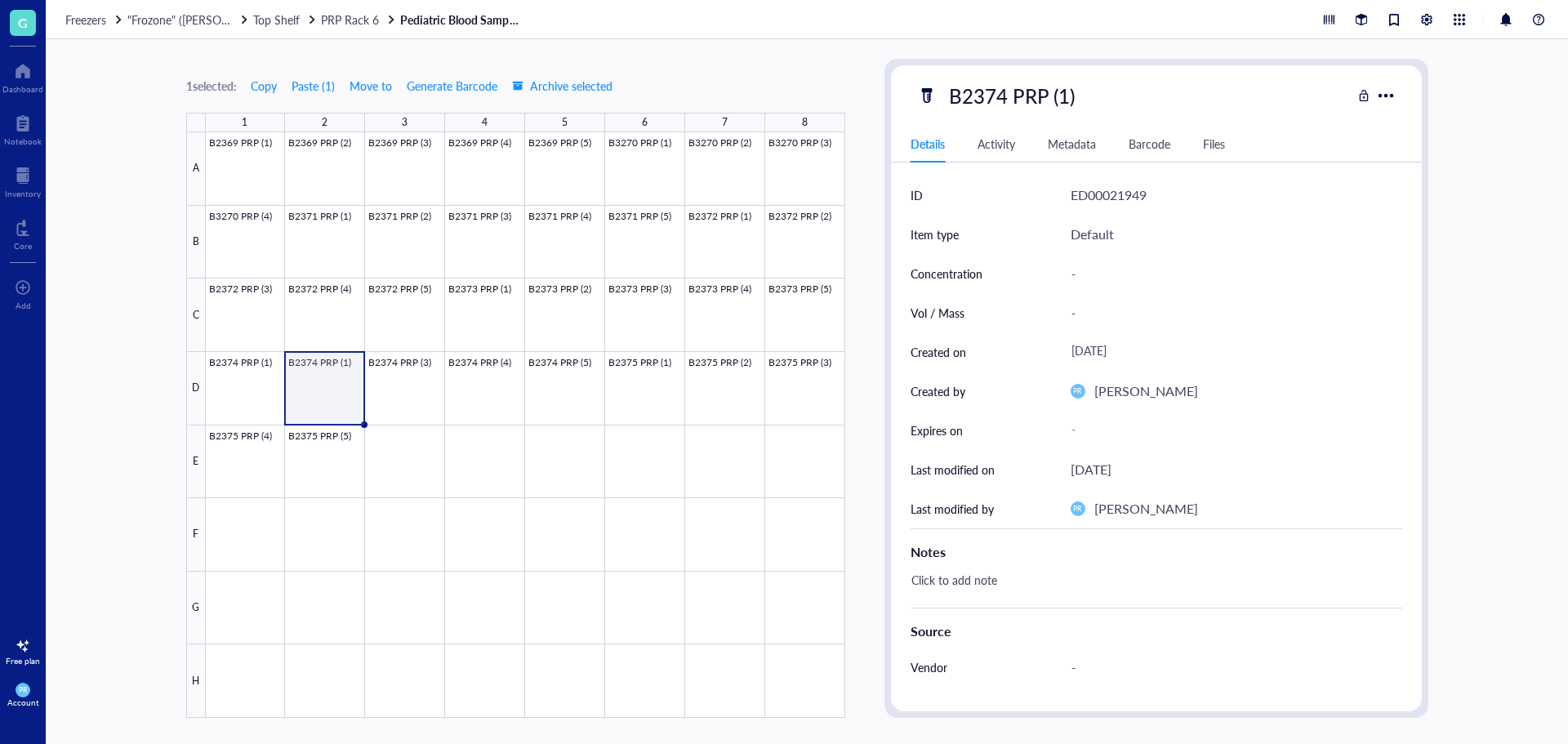
click at [1059, 88] on div "B2374 PRP (1)" at bounding box center [1012, 95] width 141 height 34
click at [1060, 91] on input "B2374 PRP (1)" at bounding box center [1029, 95] width 172 height 32
type input "B2374 PRP (2)"
click at [284, 22] on span "Top Shelf" at bounding box center [276, 19] width 46 height 17
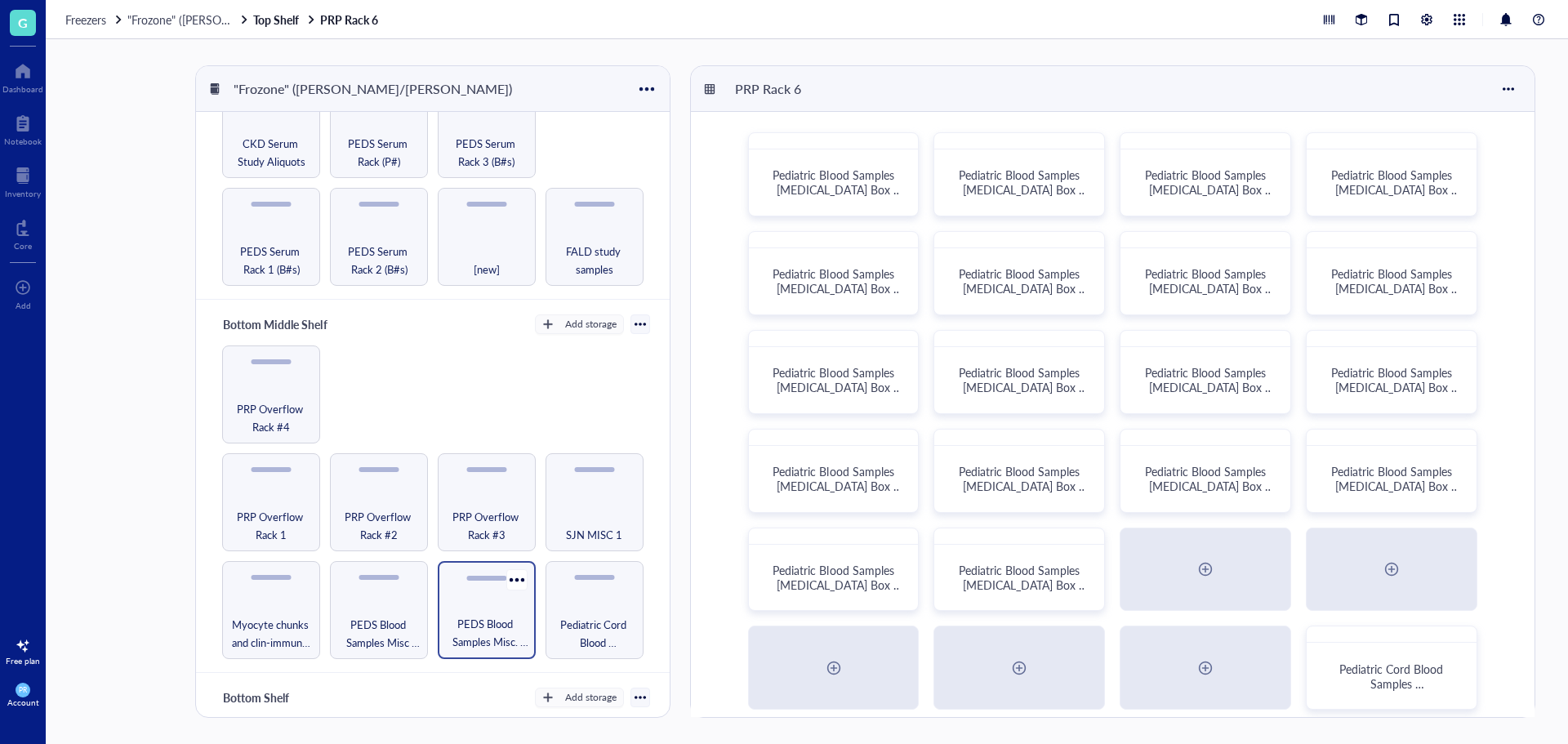
scroll to position [409, 0]
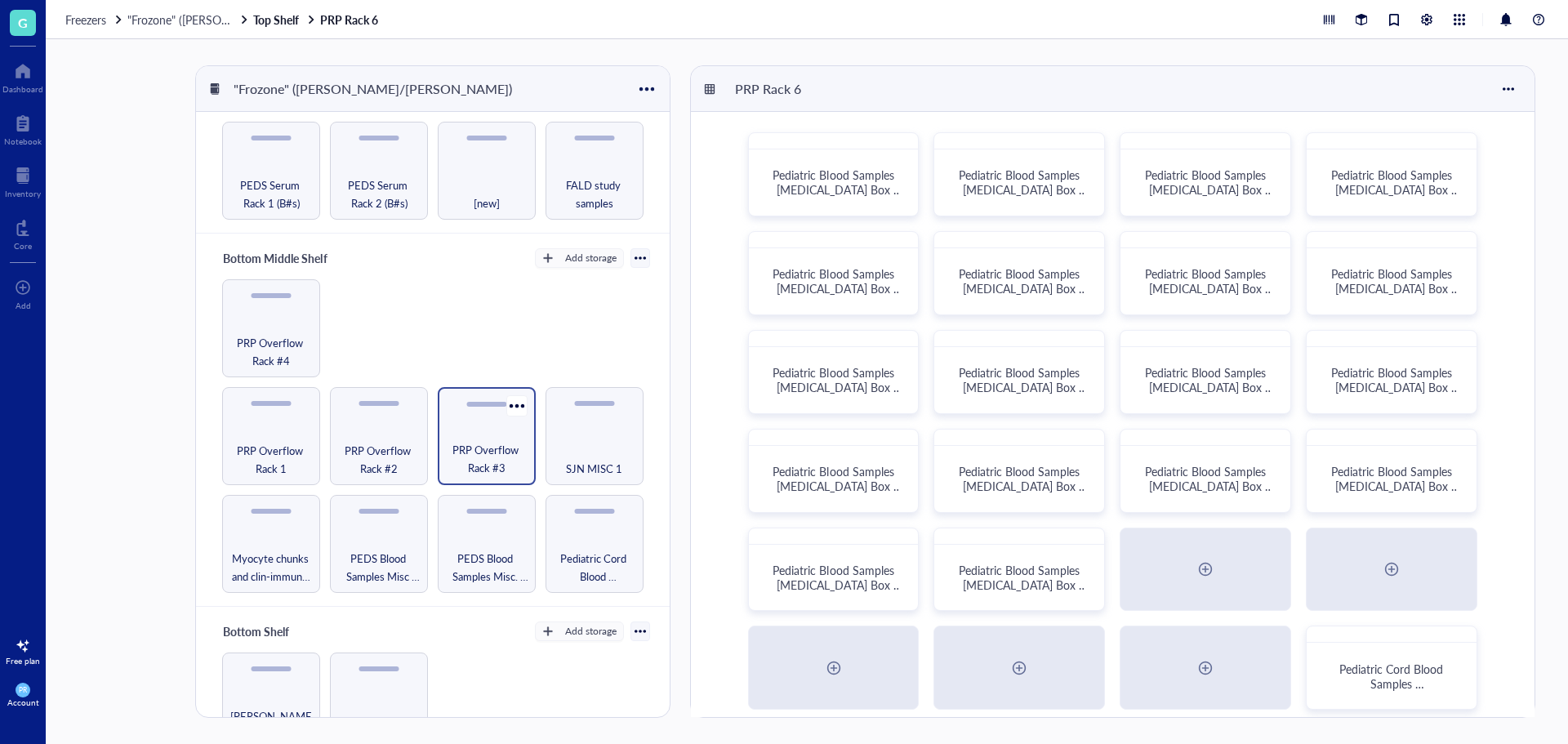
click at [453, 450] on span "PRP Overflow Rack #3" at bounding box center [486, 458] width 81 height 36
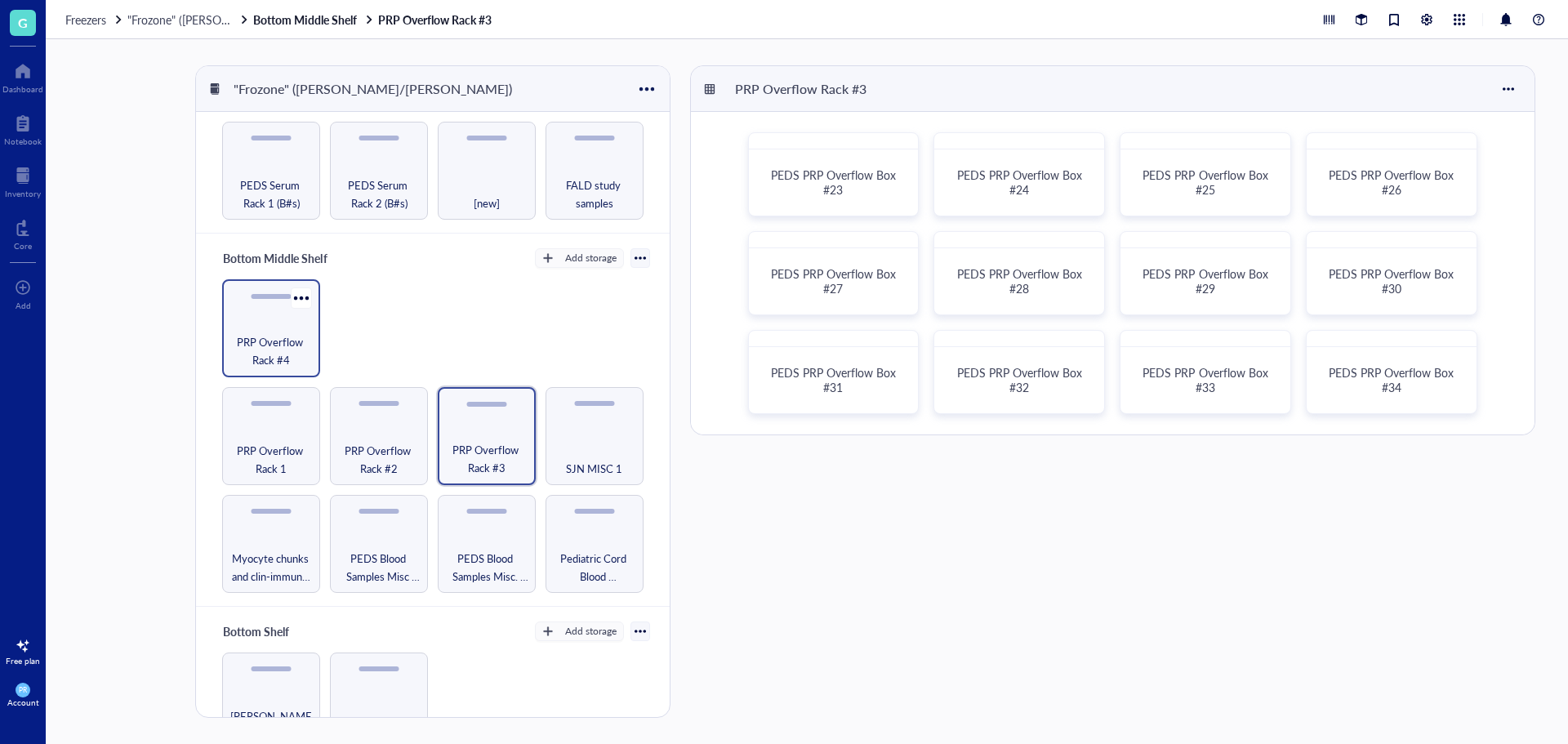
click at [304, 343] on span "PRP Overflow Rack #4" at bounding box center [271, 350] width 81 height 36
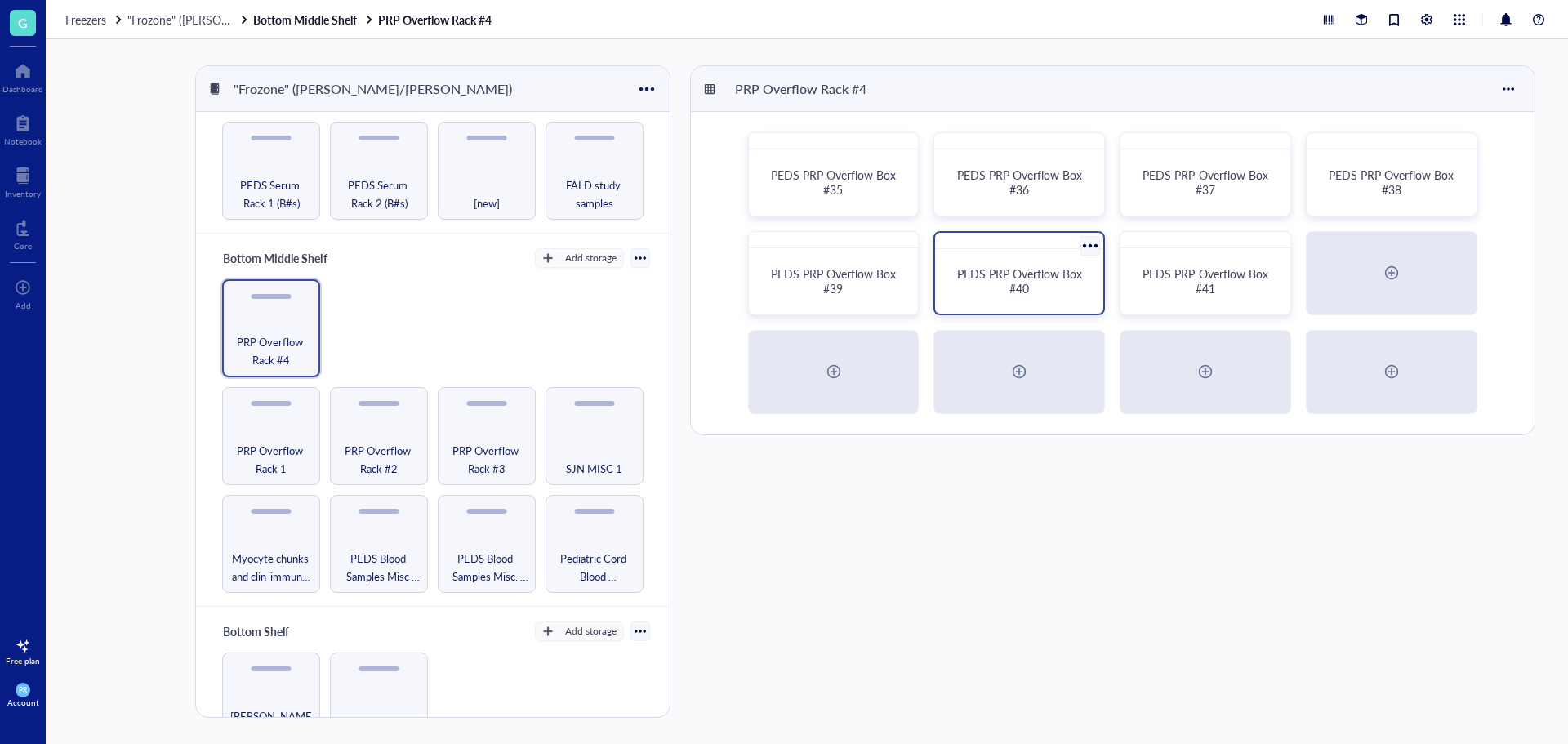
click at [1000, 273] on span "PEDS PRP Overflow Box #40" at bounding box center [1021, 281] width 129 height 31
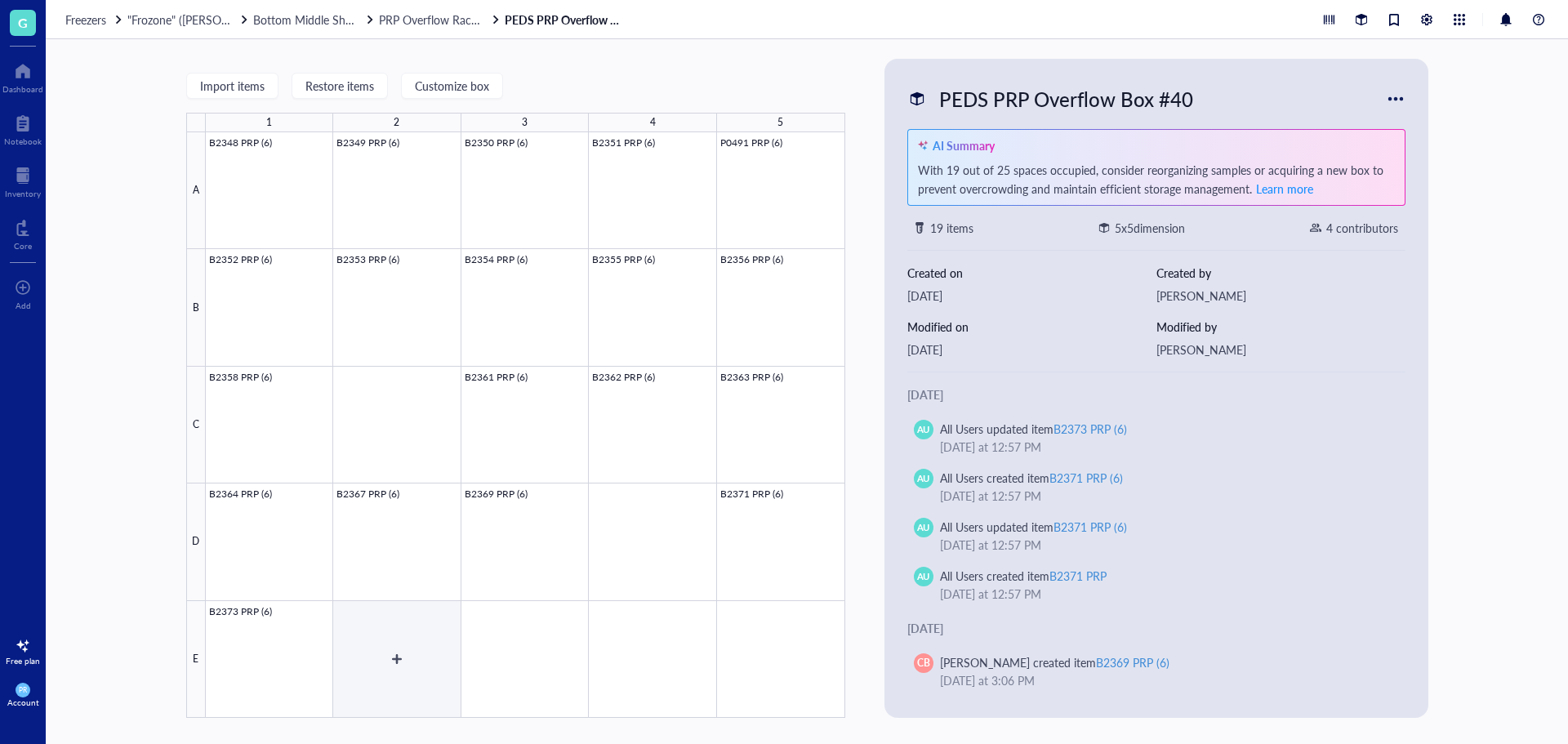
click at [351, 633] on div at bounding box center [526, 424] width 640 height 585
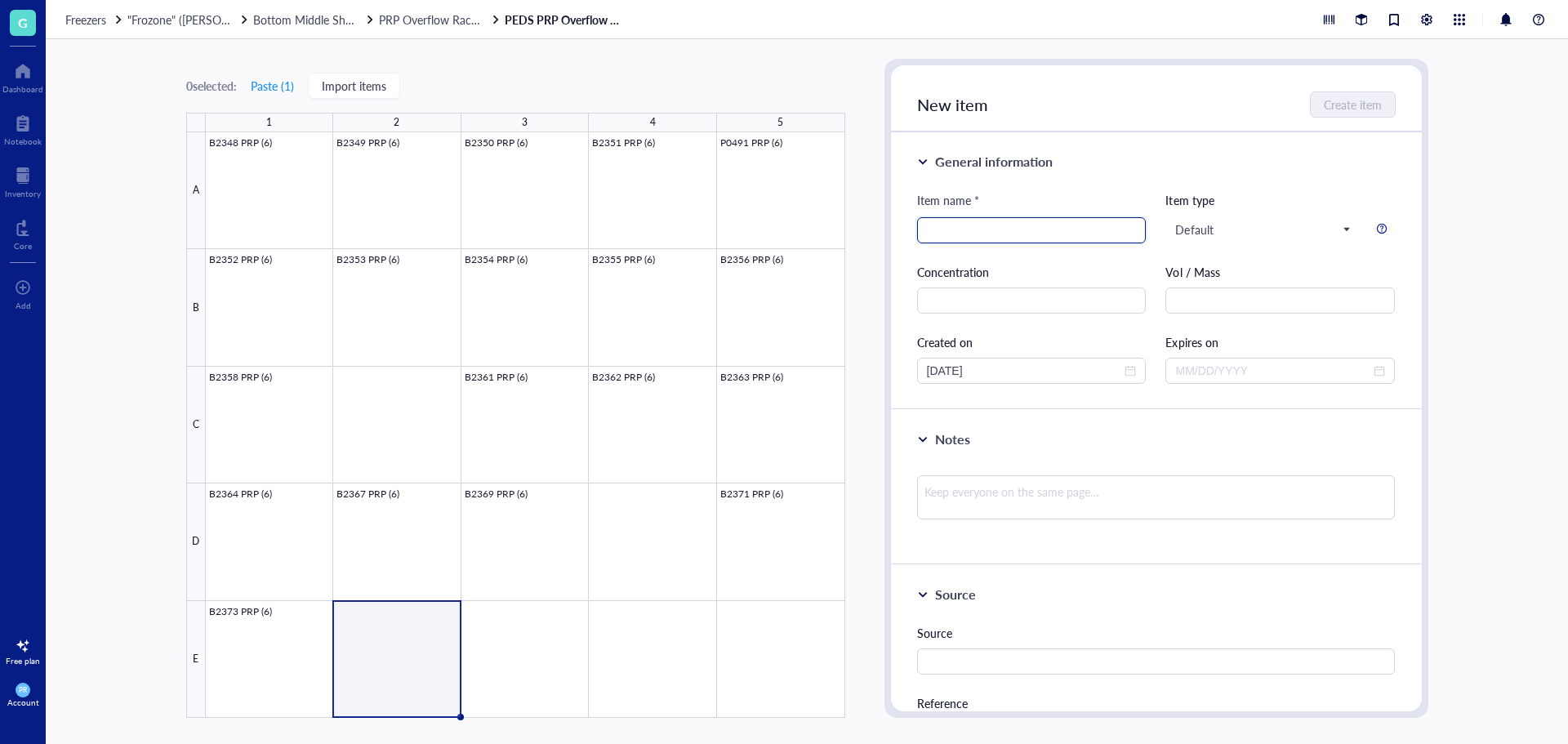
click at [972, 229] on input "search" at bounding box center [1032, 230] width 210 height 25
paste input "B2375 PRP (1)"
click at [960, 229] on input "B2375 PRP (1)" at bounding box center [1032, 230] width 210 height 25
click at [996, 231] on input "B2374 PRP (1)" at bounding box center [1032, 230] width 210 height 25
type input "B2374 PRP (6)"
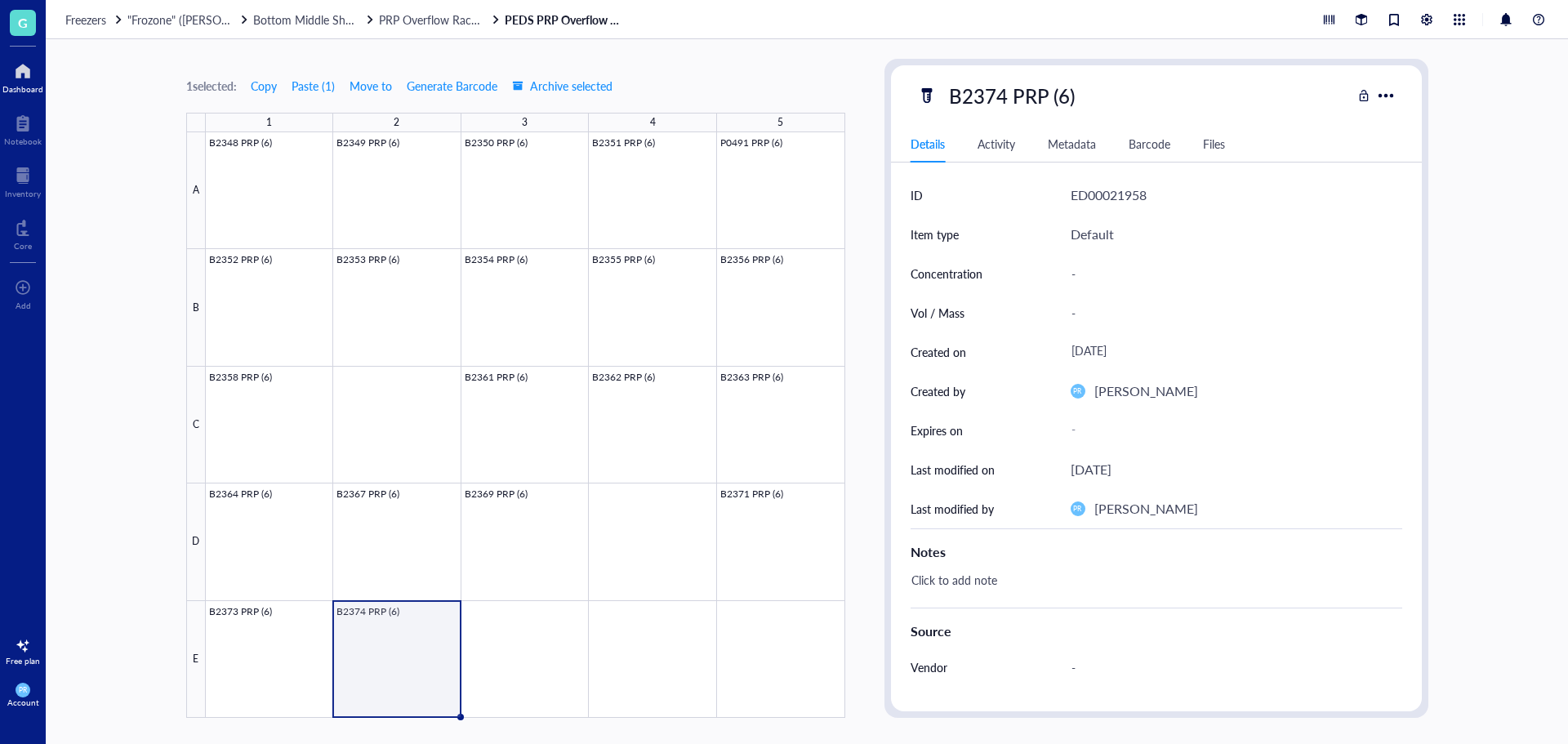
click at [31, 78] on div at bounding box center [23, 71] width 41 height 26
